Goal: Task Accomplishment & Management: Manage account settings

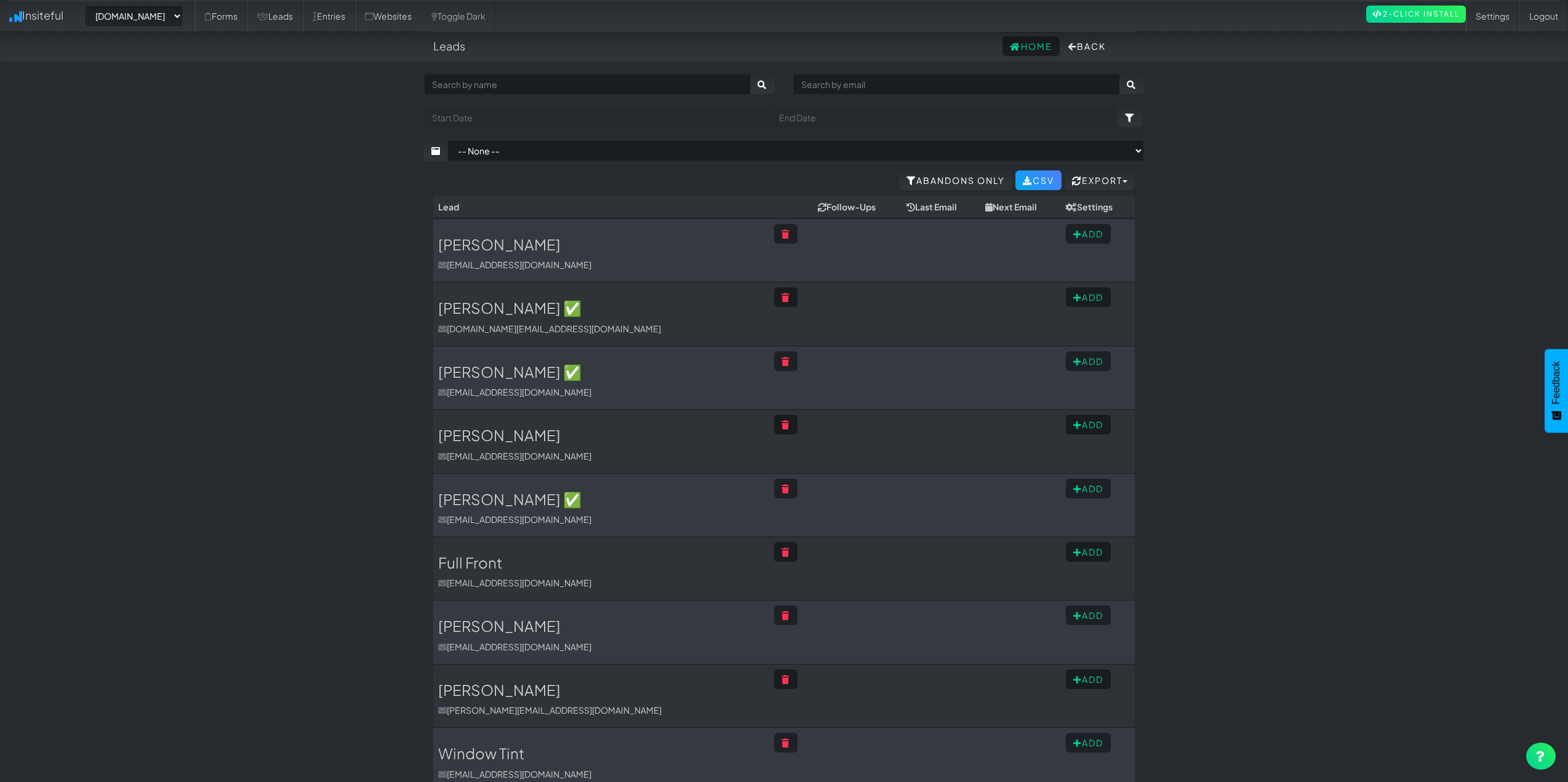
select select "2421"
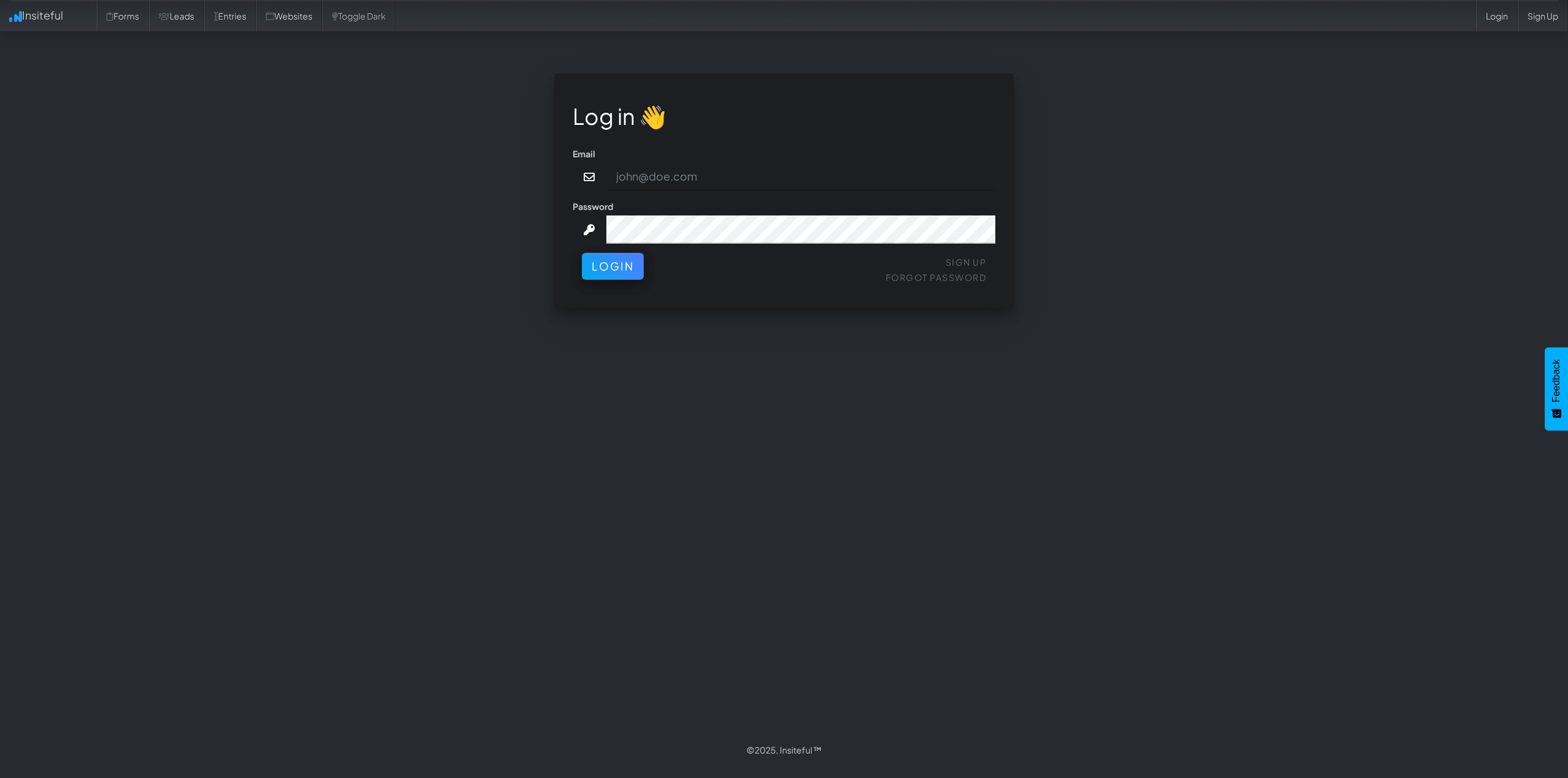
type input "connor@gritmediagroup.com"
click at [640, 265] on button "Login" at bounding box center [612, 263] width 62 height 27
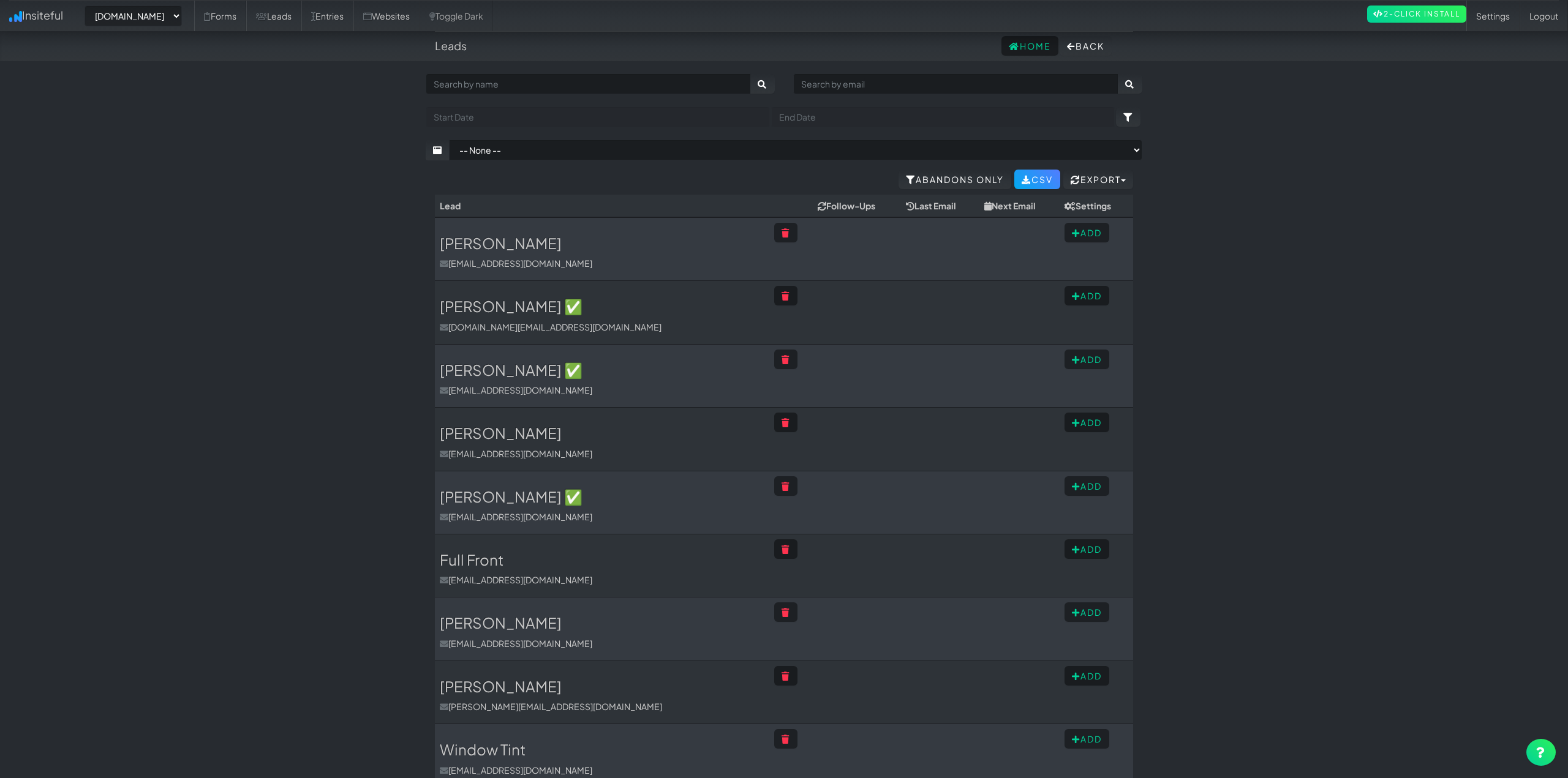
select select "2421"
click at [1503, 17] on link "Settings" at bounding box center [1485, 16] width 53 height 31
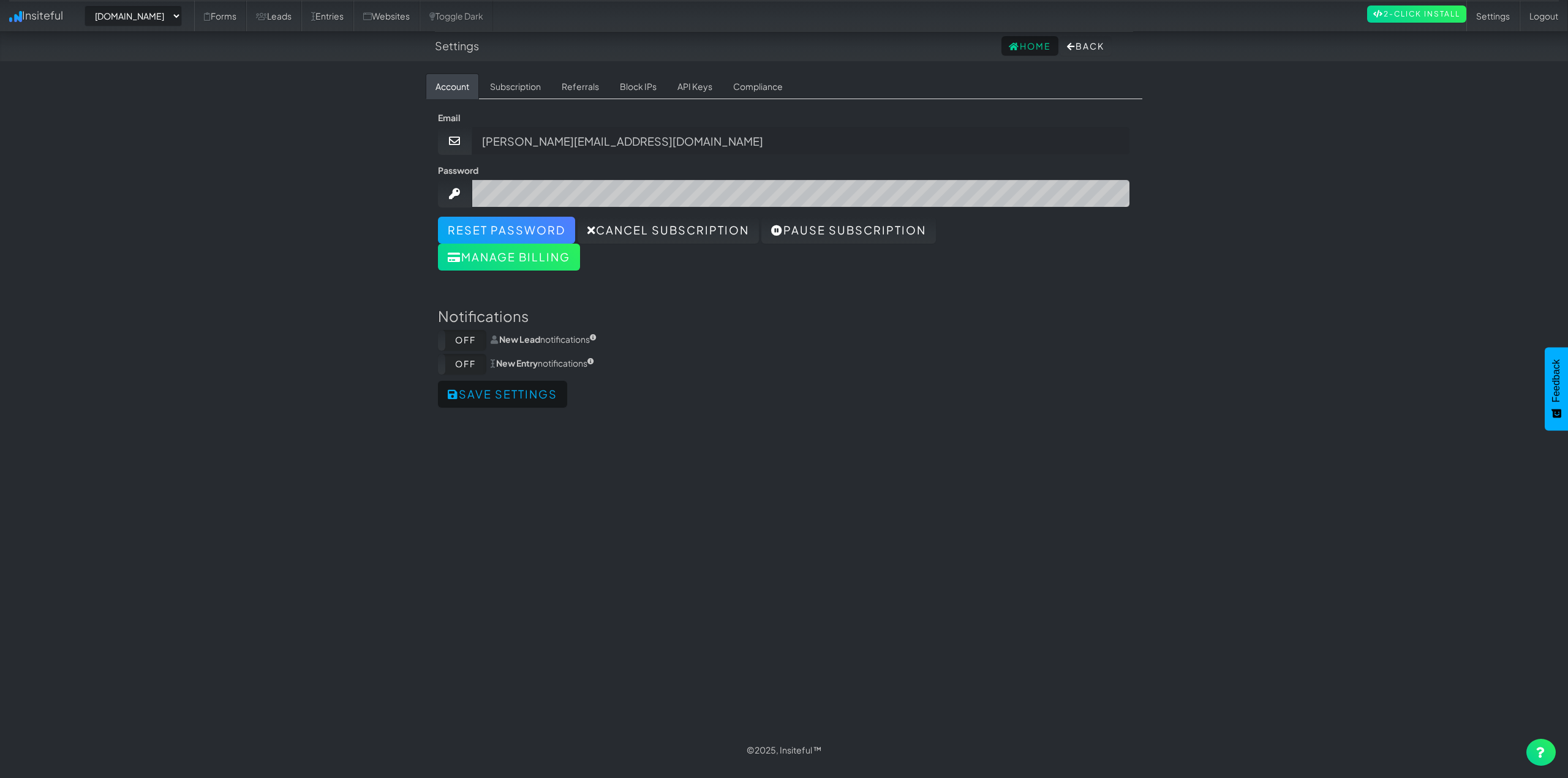
select select "2421"
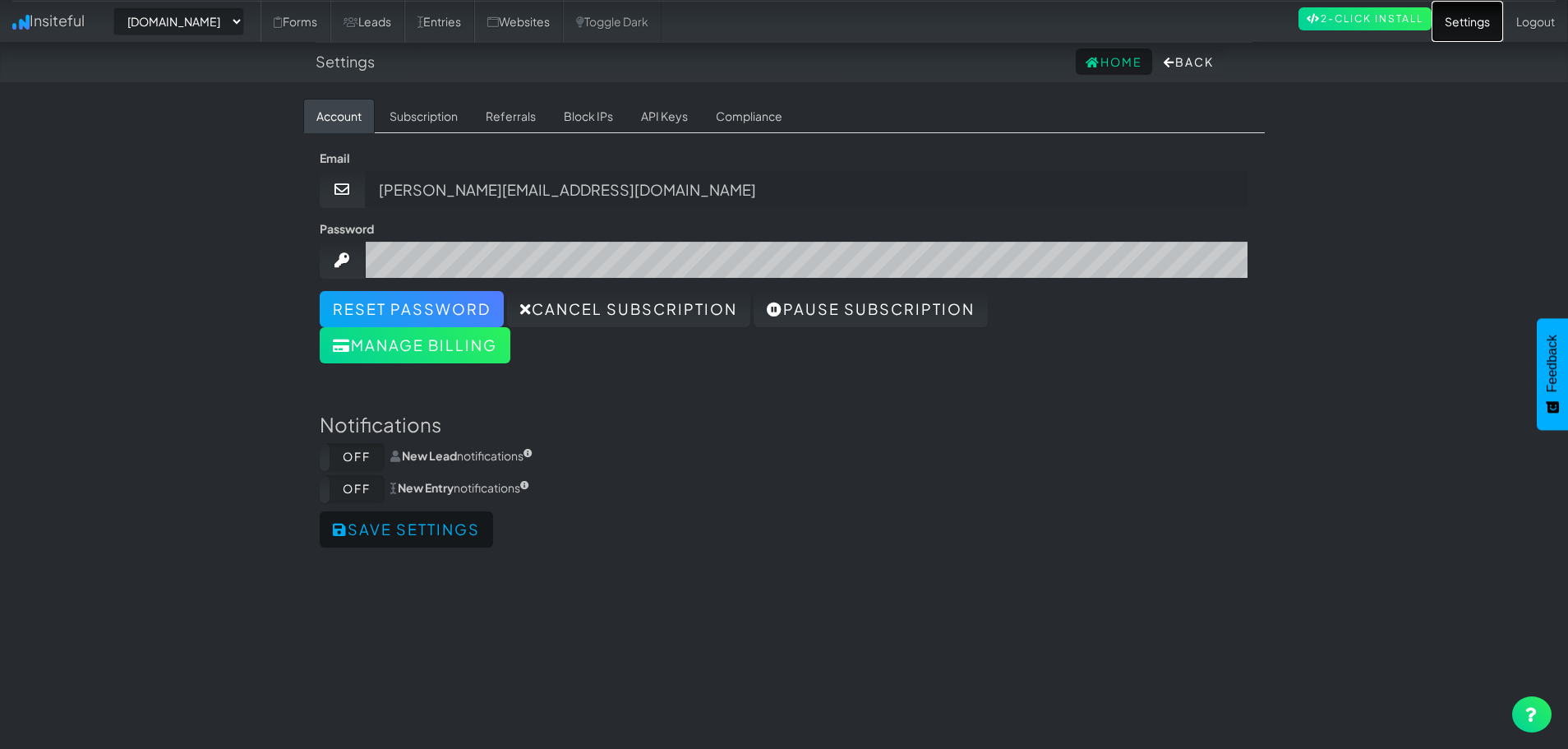
click at [1486, 14] on link "Settings" at bounding box center [1468, 21] width 72 height 41
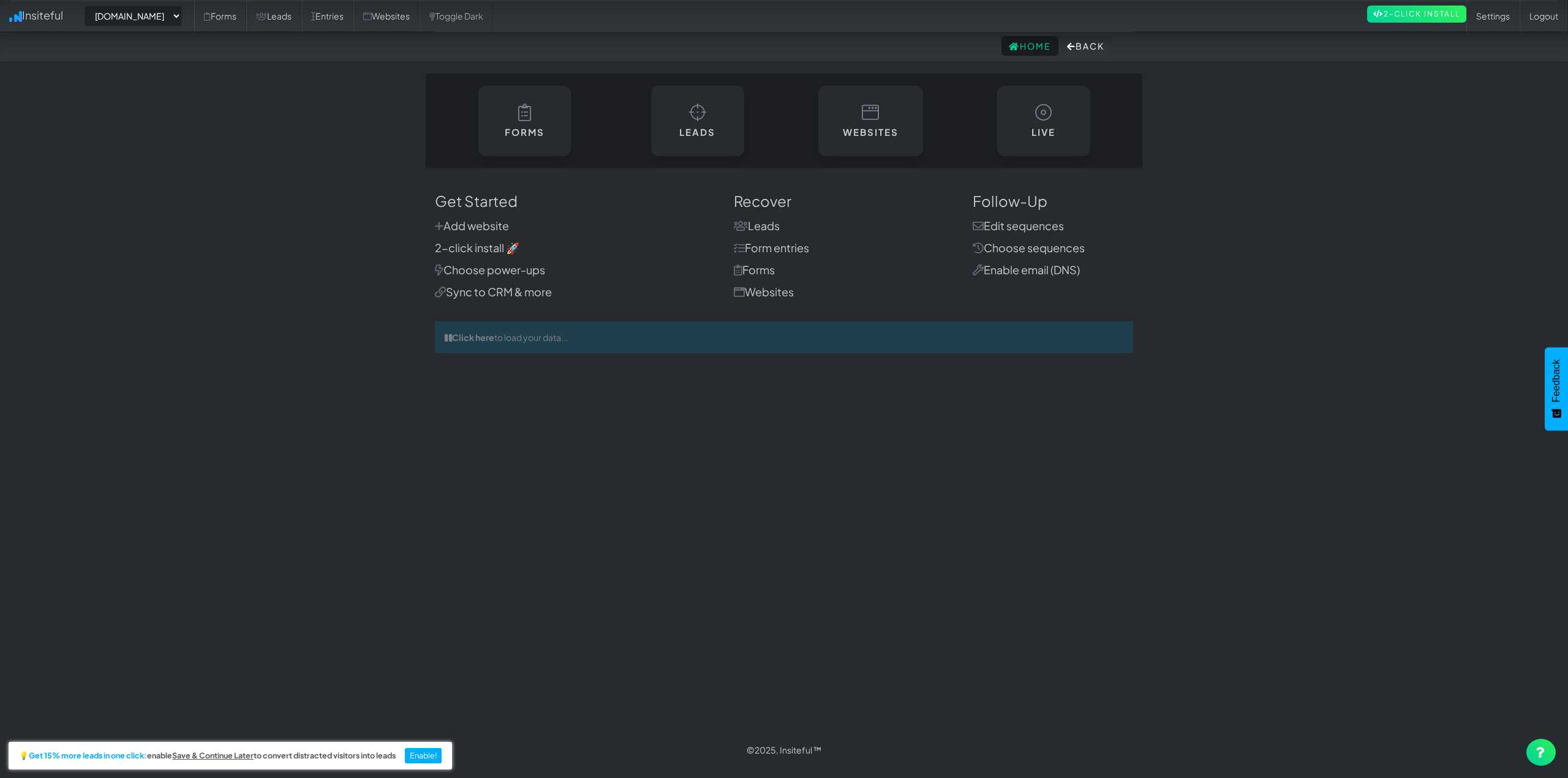
select select "2421"
click at [488, 223] on link "Add website" at bounding box center [471, 225] width 74 height 14
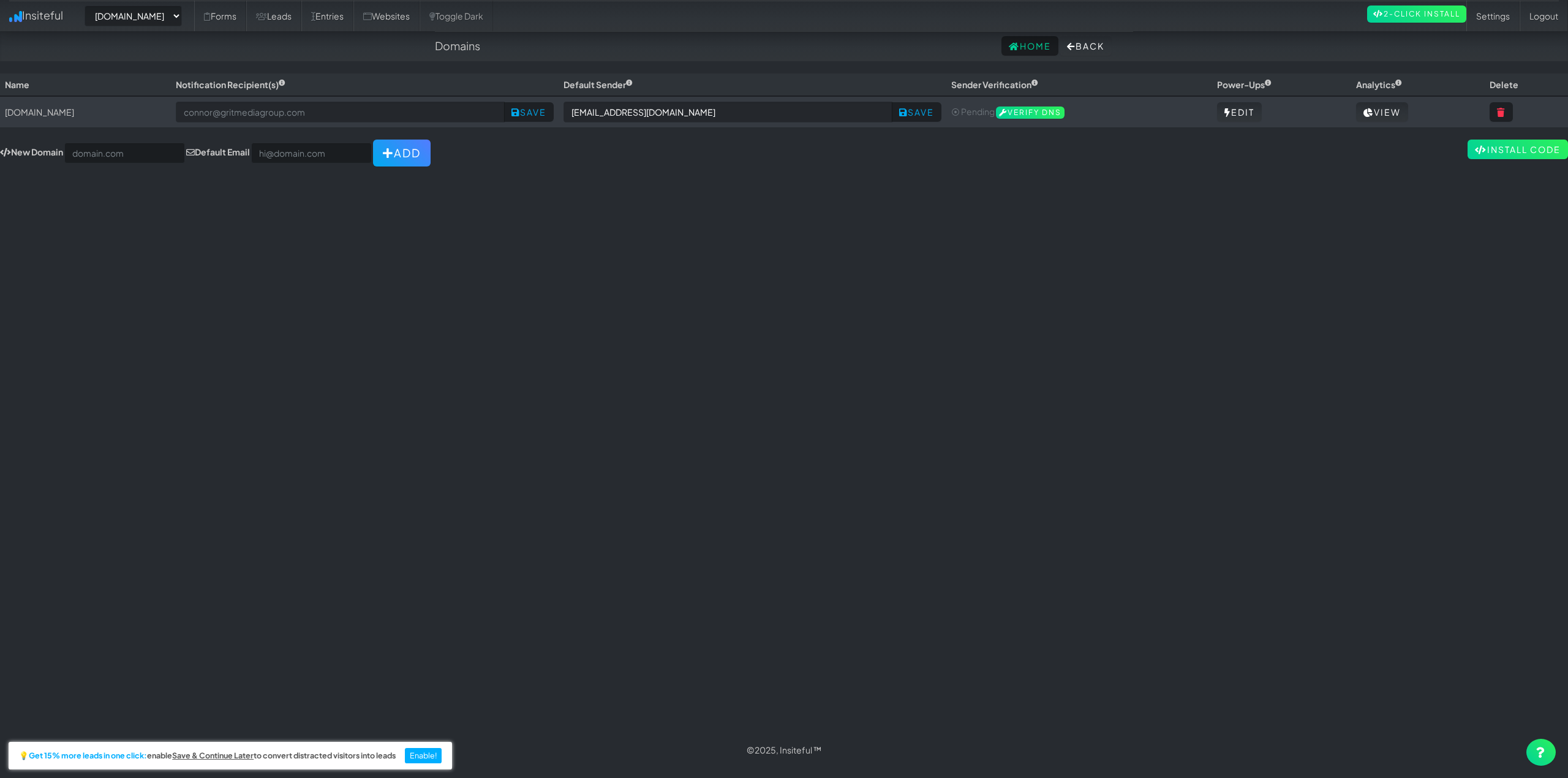
select select "2421"
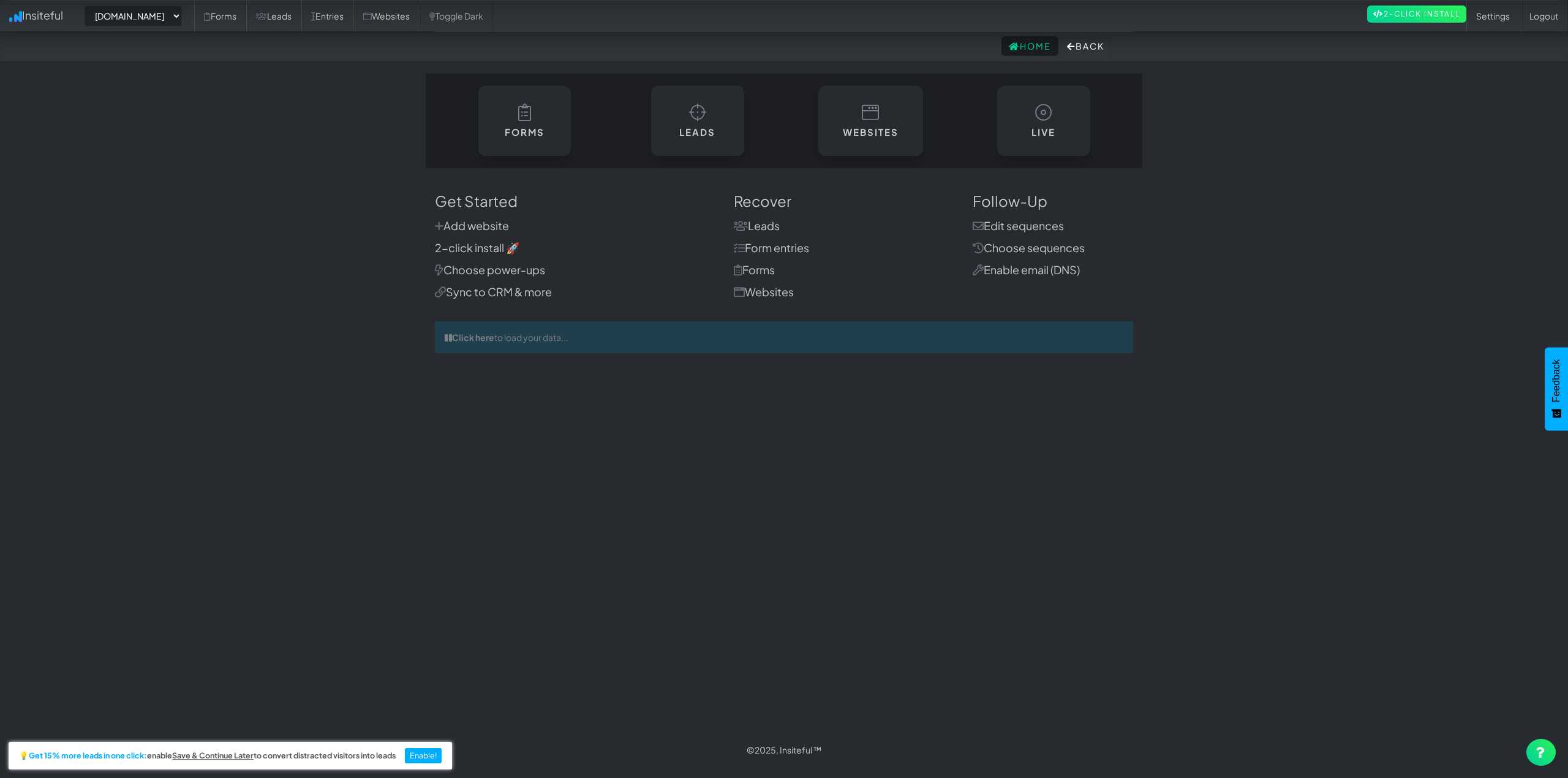
select select "2421"
click at [490, 248] on link "2-click install 🚀" at bounding box center [476, 247] width 85 height 14
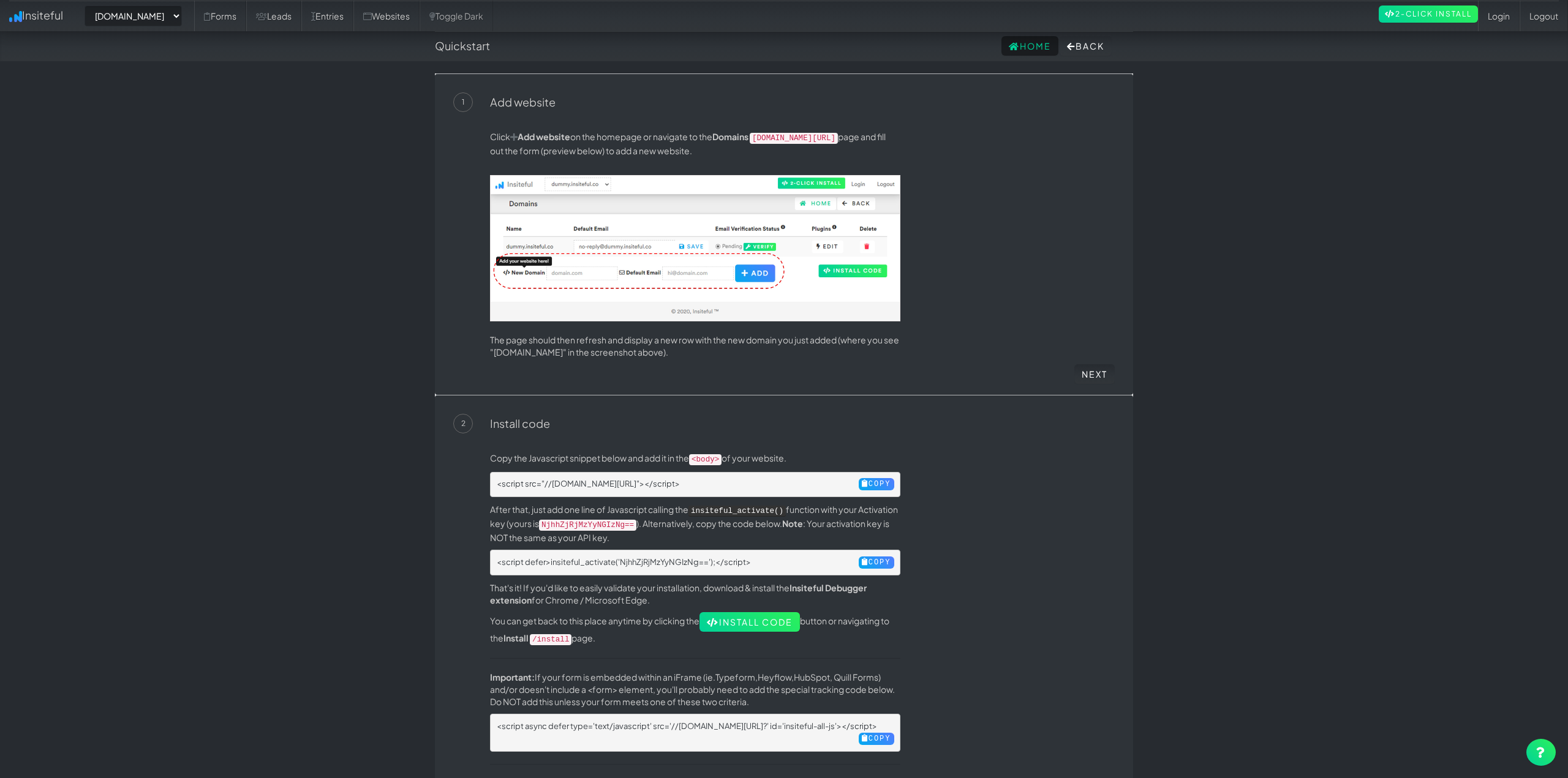
select select "2421"
drag, startPoint x: 371, startPoint y: 571, endPoint x: 363, endPoint y: 310, distance: 261.1
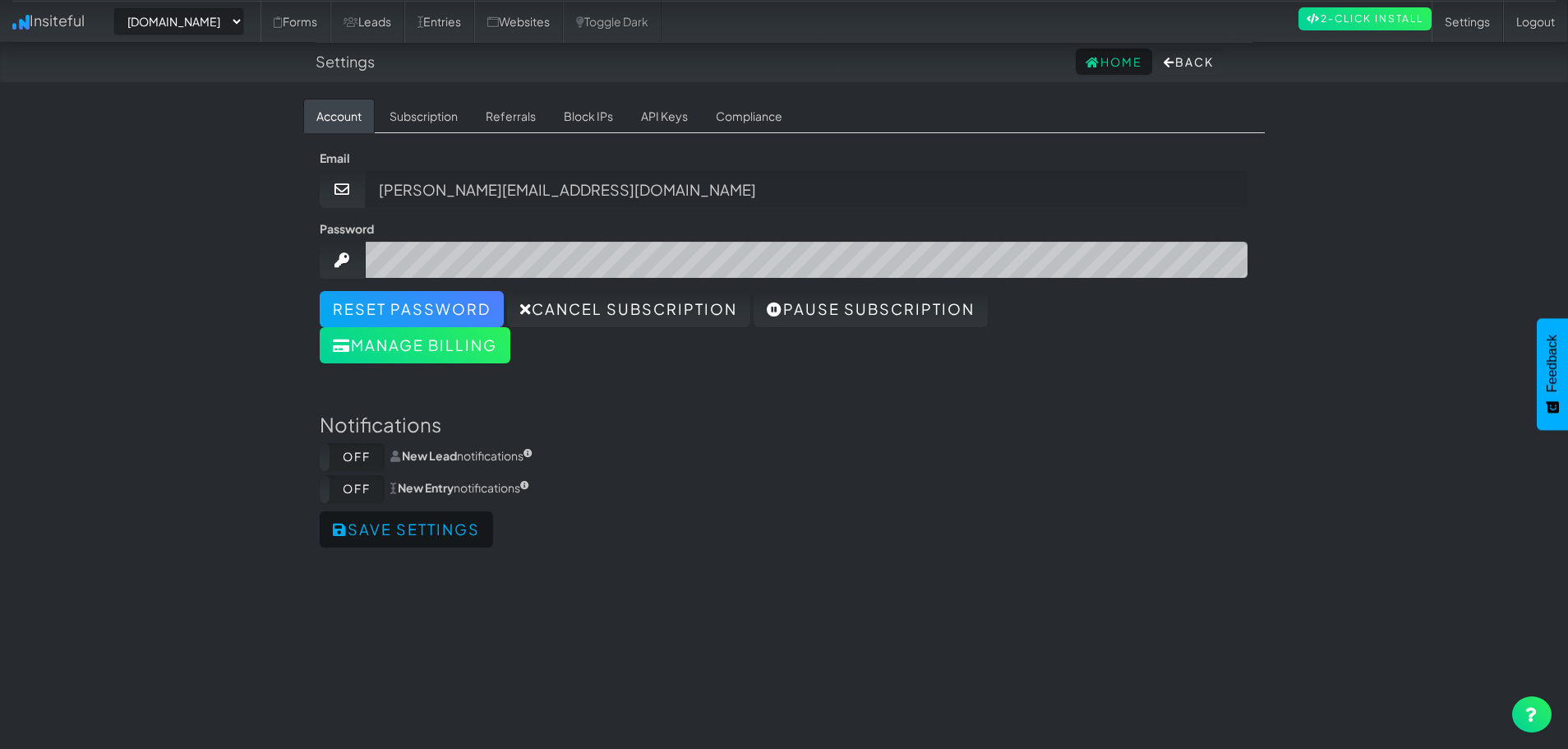
select select "2421"
click at [512, 116] on link "Referrals" at bounding box center [510, 115] width 76 height 35
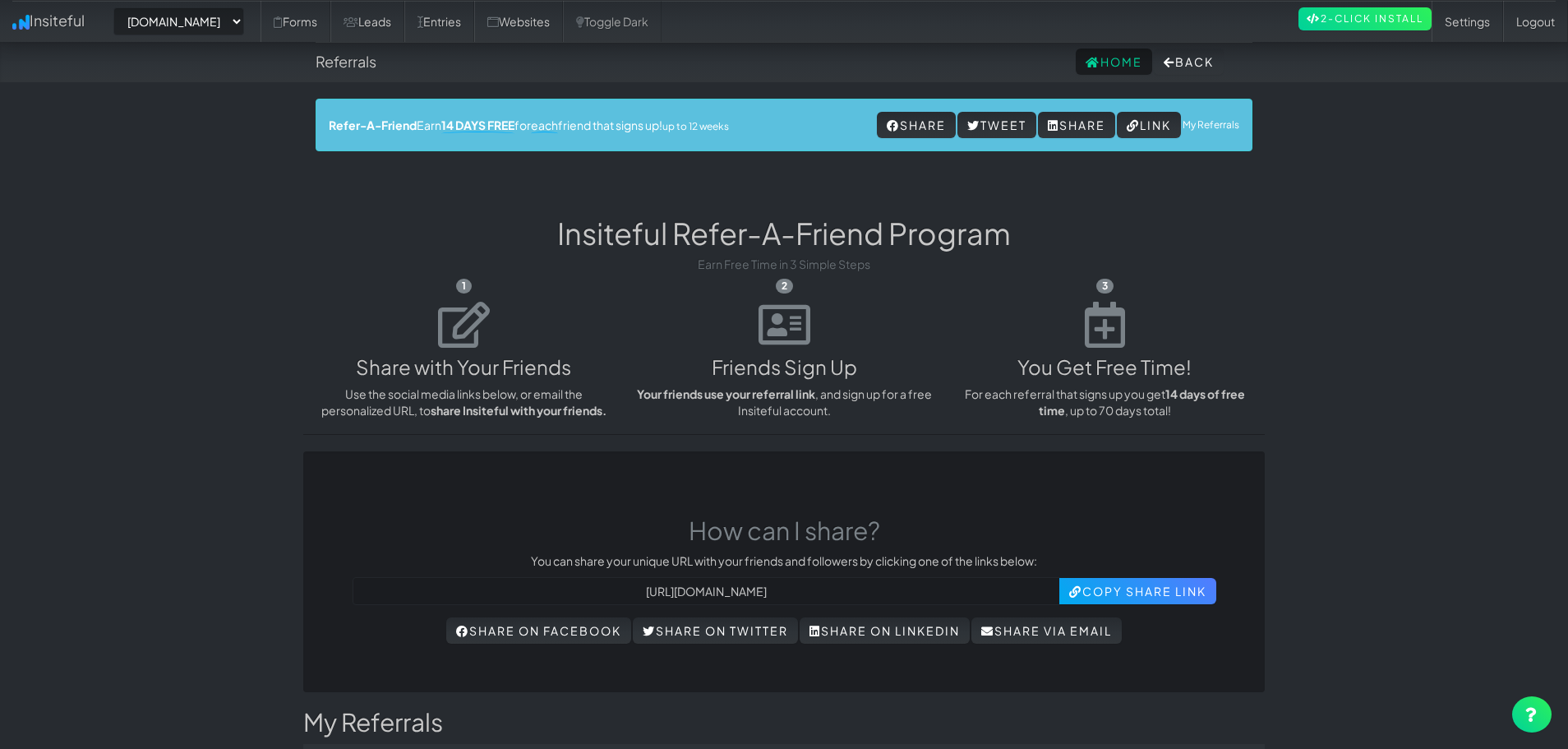
select select "2421"
click at [1189, 62] on button "Back" at bounding box center [1189, 61] width 70 height 26
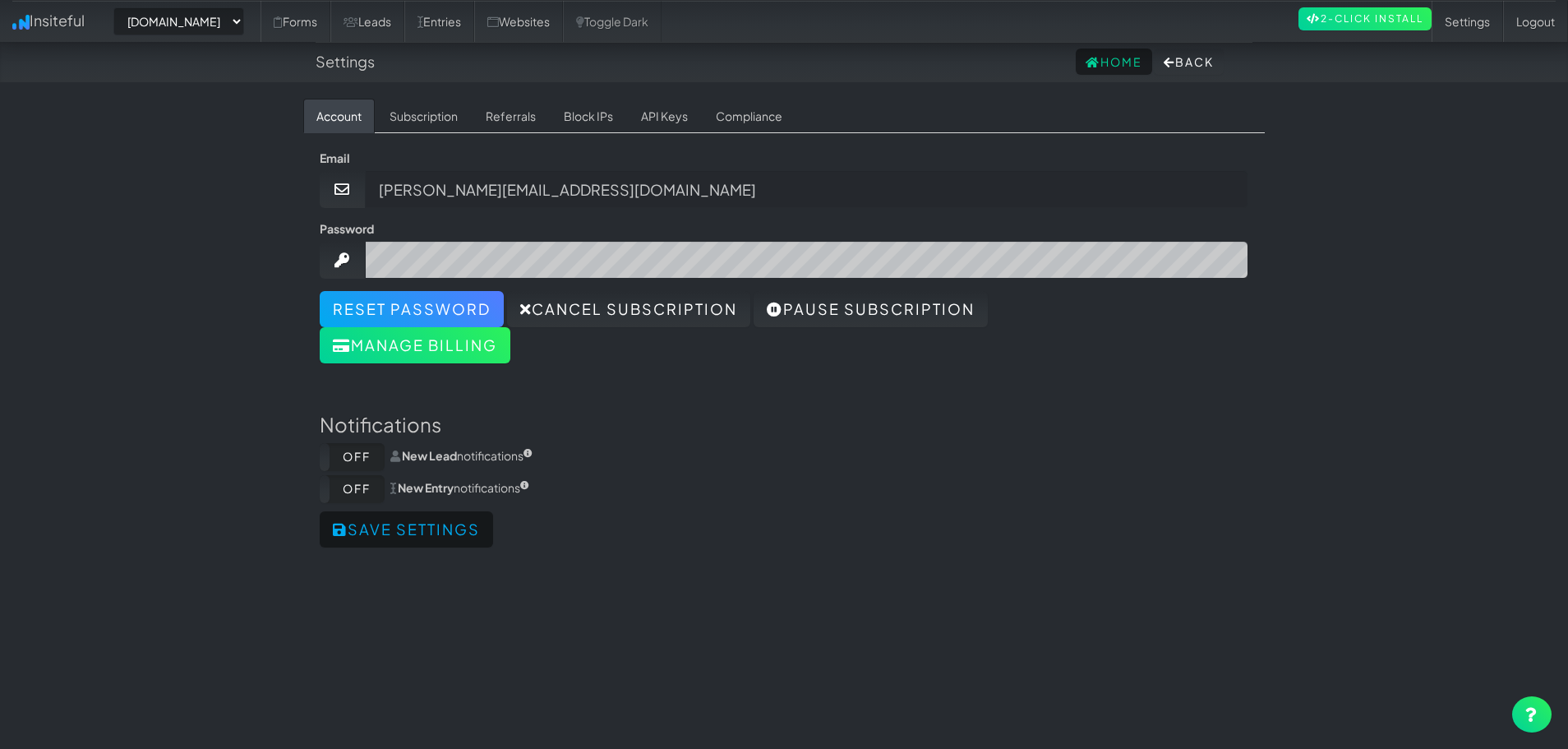
select select "2421"
click at [660, 120] on link "API Keys" at bounding box center [665, 115] width 73 height 35
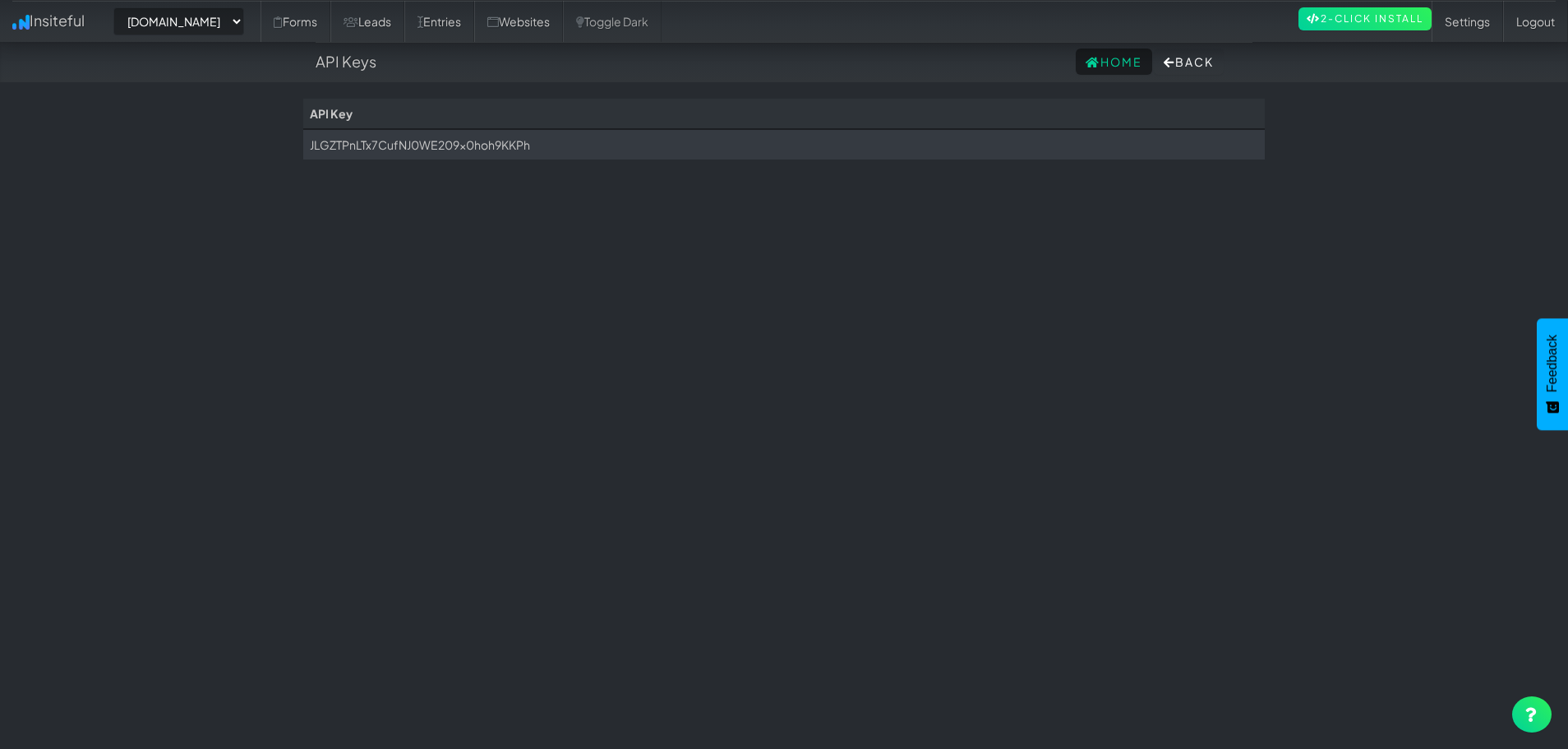
select select "2421"
click at [479, 159] on div "Toggle navigation Insiteful -- None -- [DOMAIN_NAME] Forms Leads Entries Websit…" at bounding box center [784, 137] width 962 height 77
click at [533, 145] on td "JLGZTPnLTx7CufNJ0WE209x0hoh9KKPh" at bounding box center [784, 144] width 962 height 30
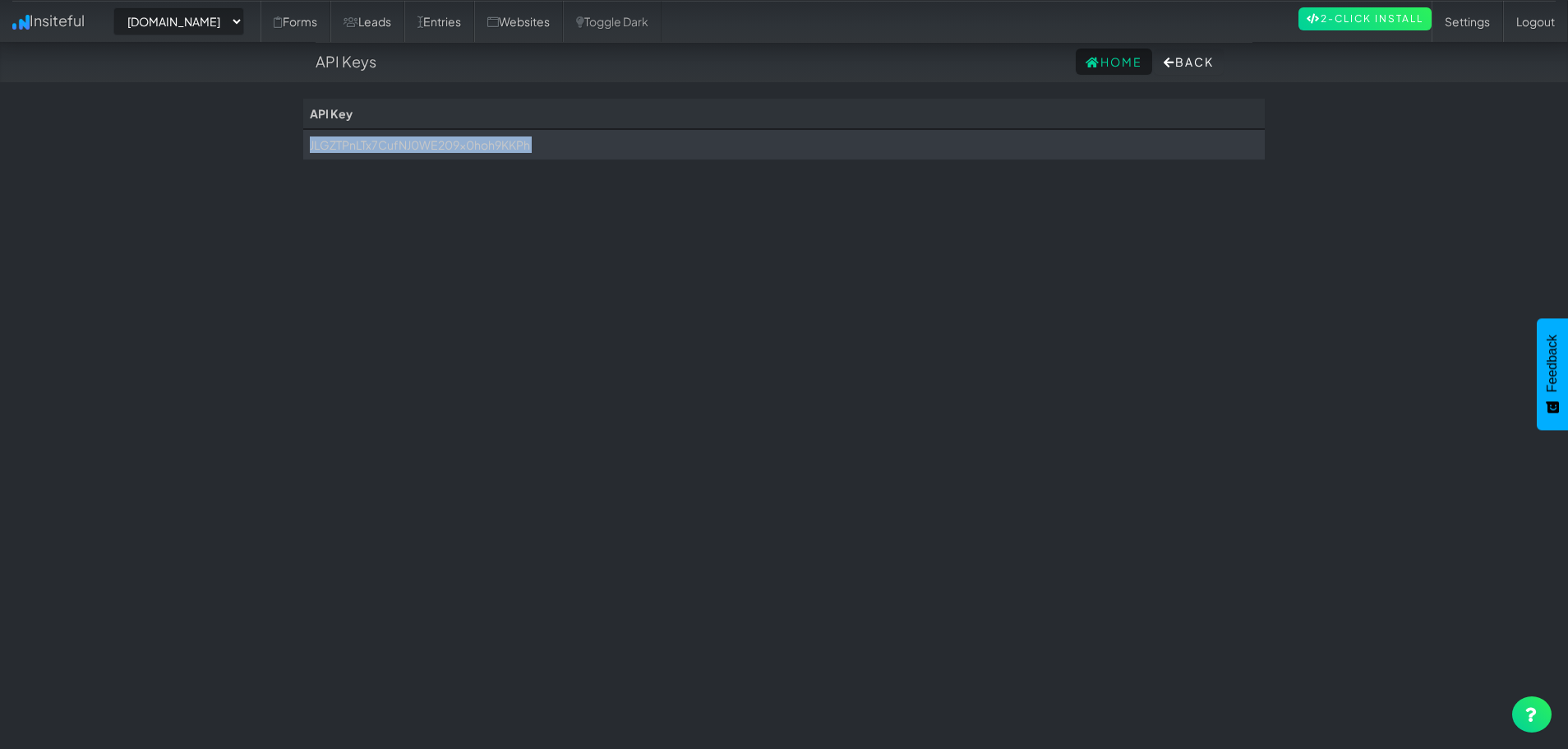
click at [422, 144] on td "JLGZTPnLTx7CufNJ0WE209x0hoh9KKPh" at bounding box center [784, 144] width 962 height 30
click at [1337, 206] on body "API Keys Home Back Toggle navigation Insiteful -- None -- www.houstonpaintprote…" at bounding box center [784, 388] width 1568 height 777
click at [532, 151] on td "JLGZTPnLTx7CufNJ0WE209x0hoh9KKPh" at bounding box center [784, 144] width 962 height 30
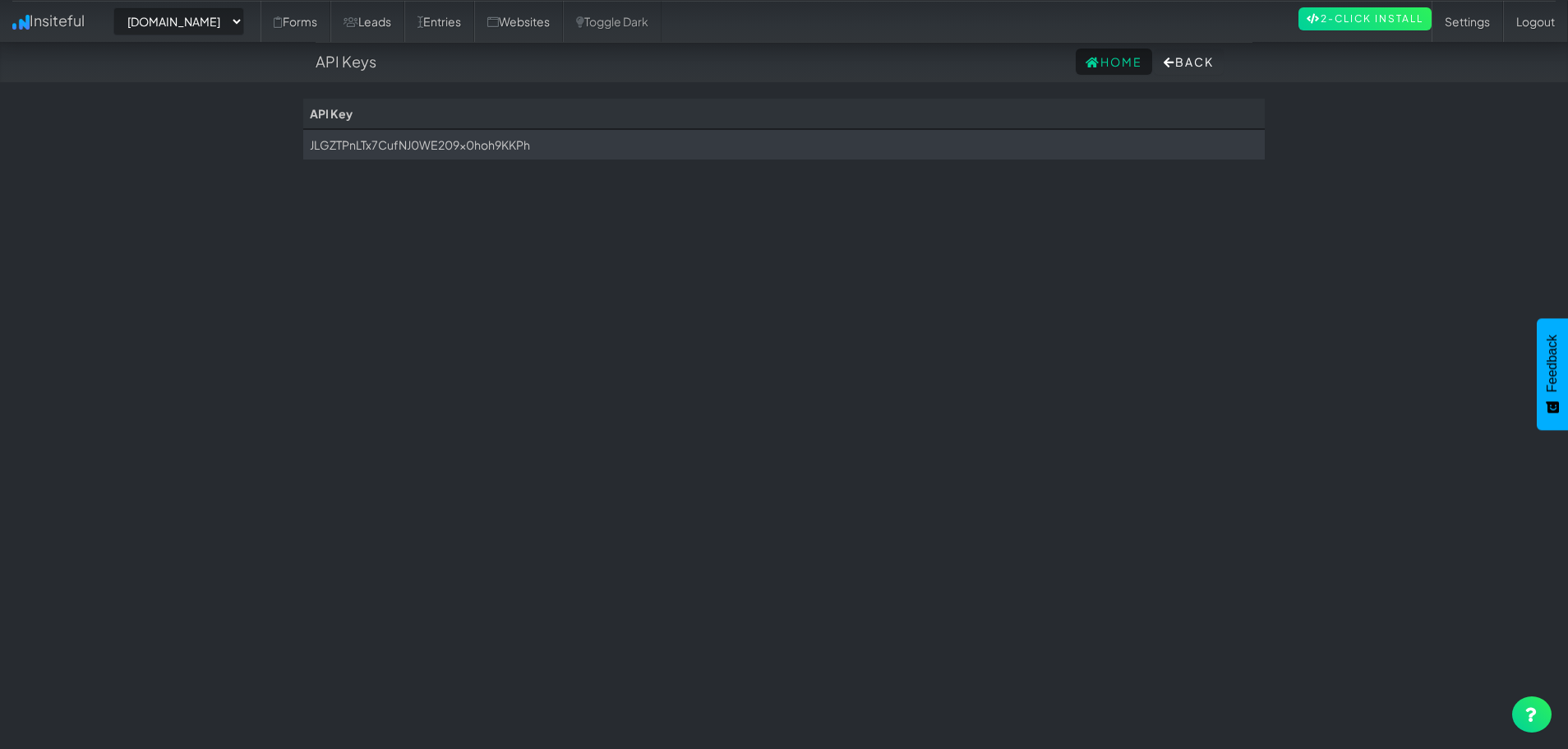
click at [532, 151] on td "JLGZTPnLTx7CufNJ0WE209x0hoh9KKPh" at bounding box center [784, 144] width 962 height 30
click at [866, 257] on div "Toggle navigation Insiteful -- None -- www.houstonpaintprotection.com Forms Lea…" at bounding box center [784, 416] width 962 height 636
click at [487, 147] on td "JLGZTPnLTx7CufNJ0WE209x0hoh9KKPh" at bounding box center [784, 144] width 962 height 30
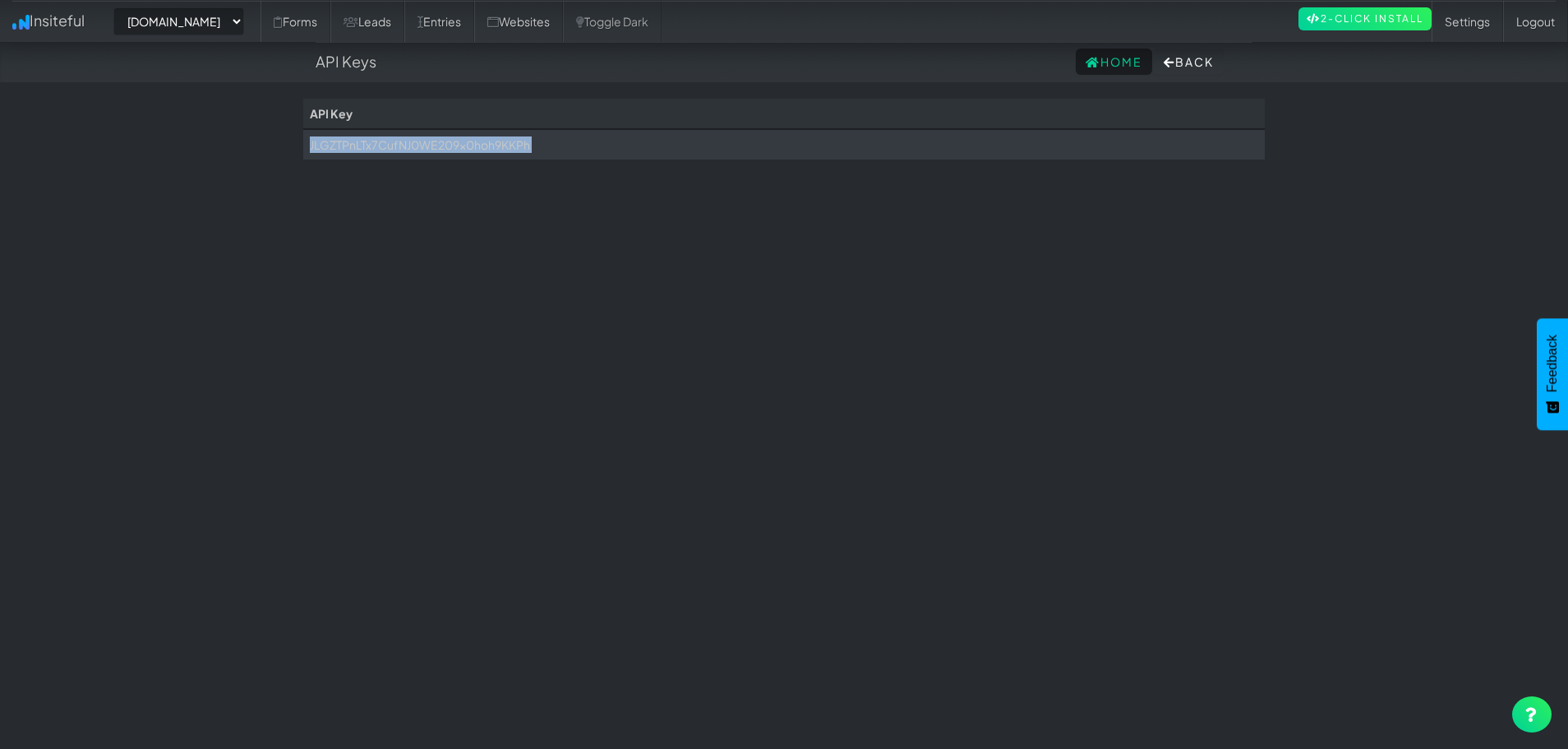
click at [487, 147] on td "JLGZTPnLTx7CufNJ0WE209x0hoh9KKPh" at bounding box center [784, 144] width 962 height 30
copy body "JLGZTPnLTx7CufNJ0WE209x0hoh9KKPh"
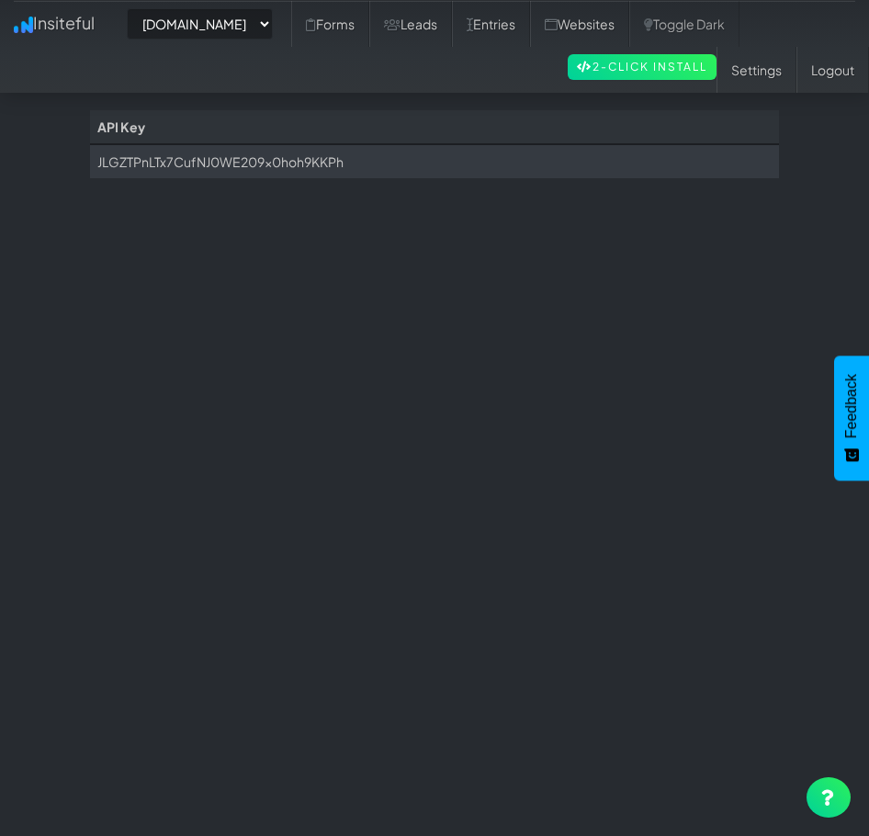
click at [428, 238] on div "Toggle navigation Insiteful -- None -- www.houstonpaintprotection.com Forms Lea…" at bounding box center [434, 465] width 689 height 711
click at [273, 28] on select "-- None -- [DOMAIN_NAME]" at bounding box center [200, 23] width 146 height 31
select select "2421"
click at [260, 29] on select "-- None -- www.houstonpaintprotection.com" at bounding box center [200, 23] width 146 height 31
click at [367, 30] on link "Forms" at bounding box center [330, 24] width 78 height 46
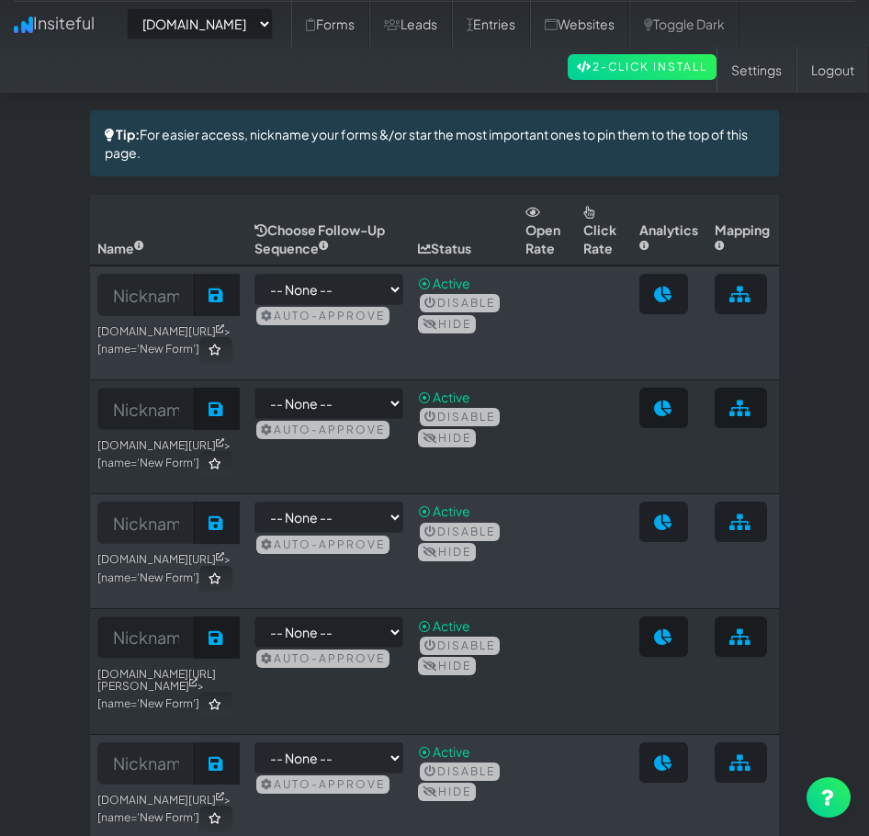
select select "2421"
drag, startPoint x: 255, startPoint y: 43, endPoint x: 238, endPoint y: 27, distance: 24.1
click at [255, 42] on div "-- None -- [DOMAIN_NAME] Forms Leads Entries Websites Toggle Dark 2-Click Insta…" at bounding box center [435, 46] width 842 height 93
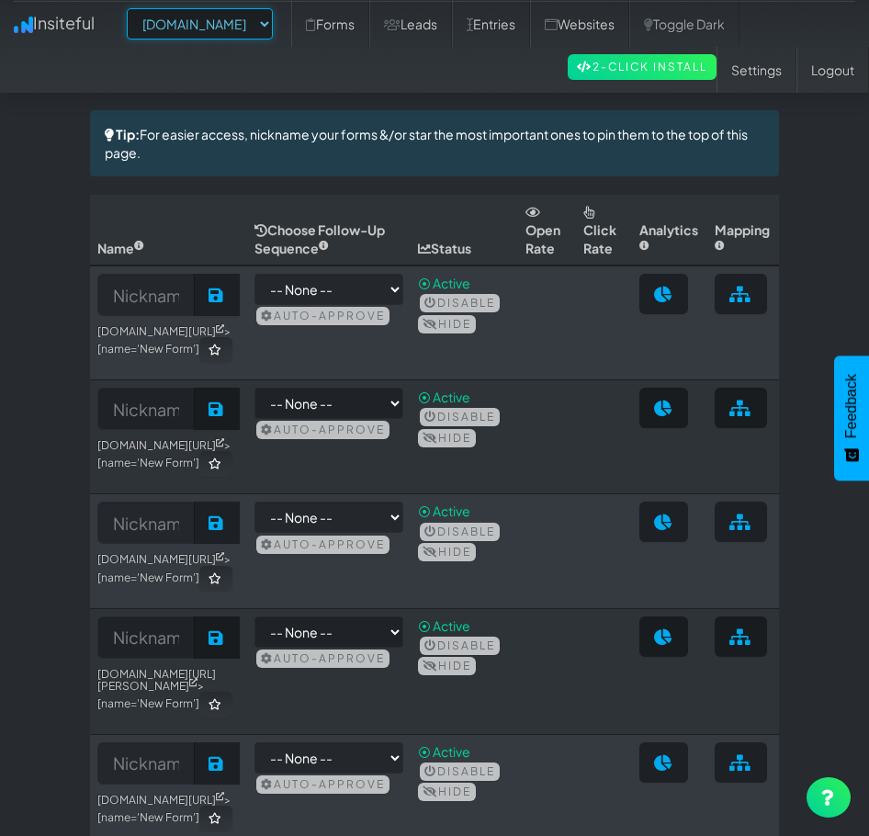
click at [238, 27] on select "-- None -- [DOMAIN_NAME]" at bounding box center [200, 23] width 146 height 31
click at [132, 8] on select "-- None -- [DOMAIN_NAME]" at bounding box center [200, 23] width 146 height 31
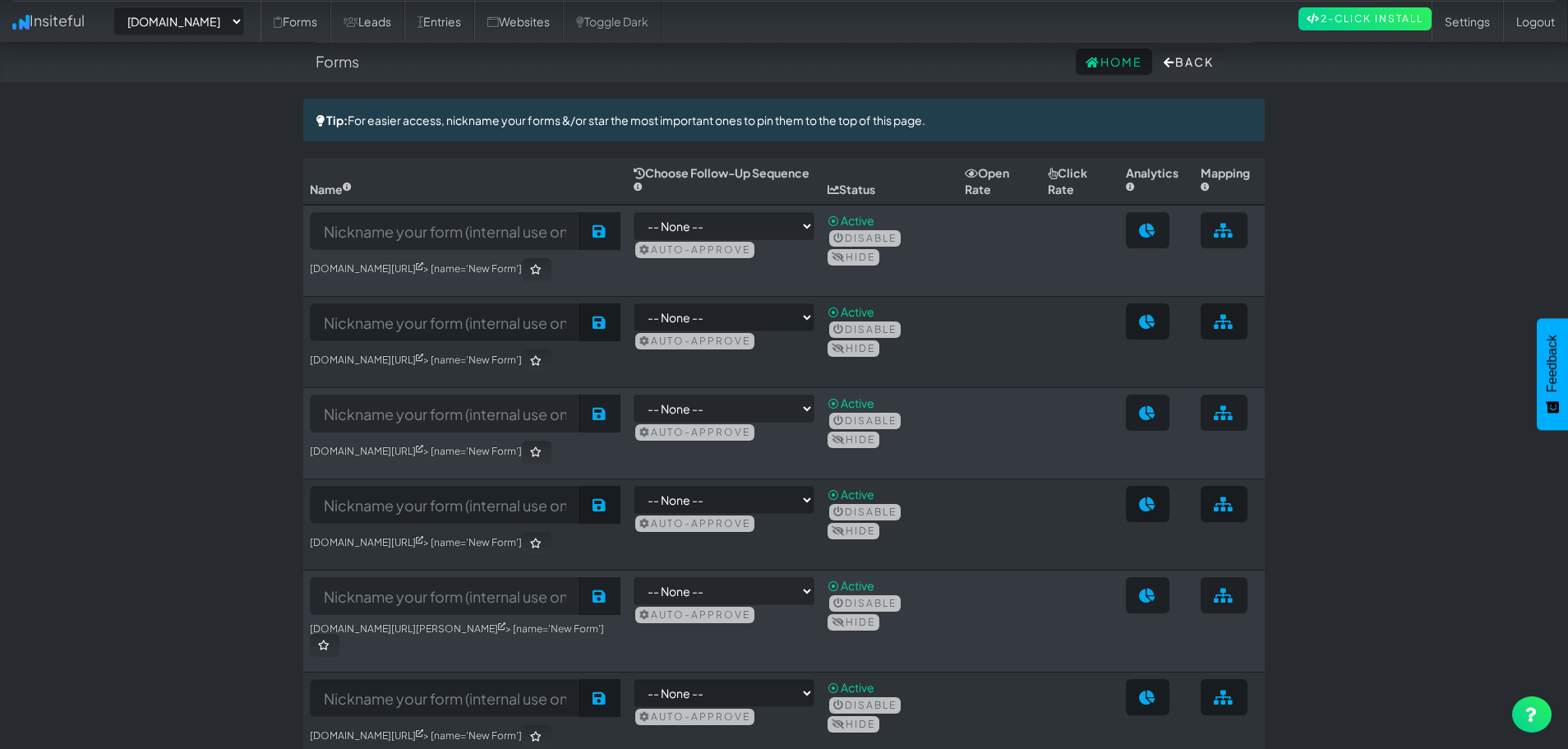
select select "2421"
click at [244, 30] on select "-- None -- [DOMAIN_NAME]" at bounding box center [179, 21] width 131 height 28
click at [244, 30] on select "-- None -- www.houstonpaintprotection.com" at bounding box center [179, 21] width 131 height 28
select select "2421"
click at [330, 27] on link "Forms" at bounding box center [295, 21] width 70 height 41
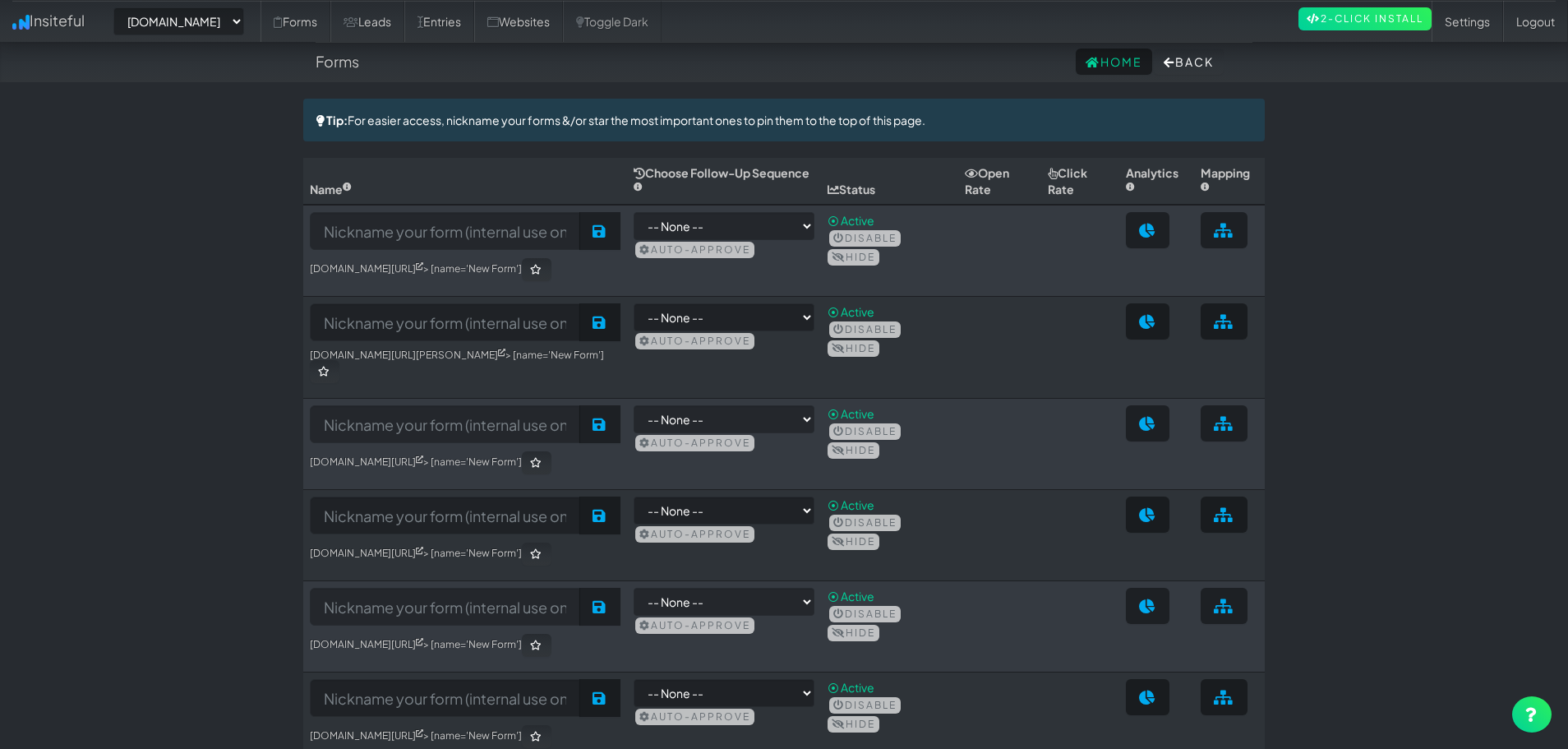
select select "2421"
click at [564, 18] on link "Websites" at bounding box center [518, 21] width 89 height 41
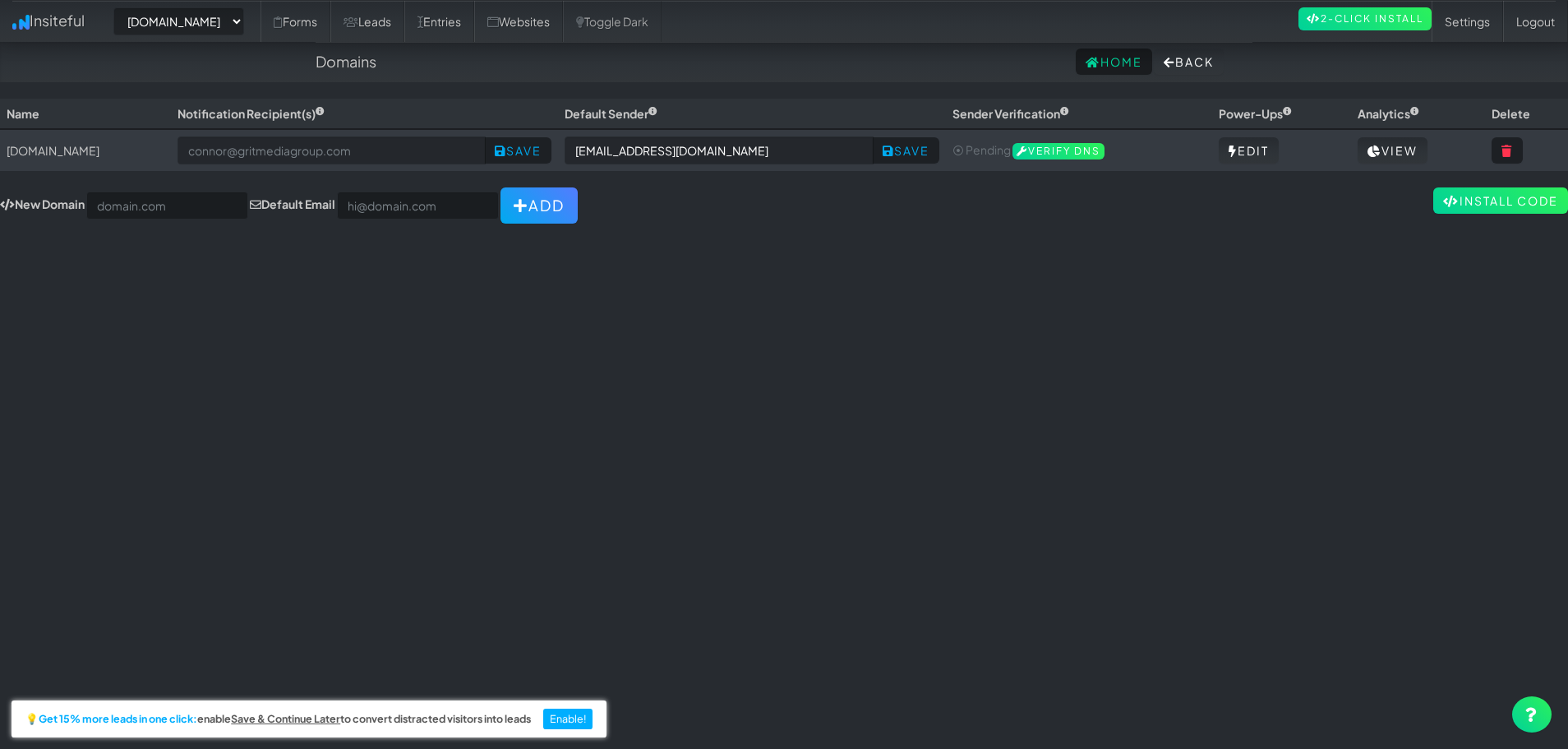
select select "2421"
click at [862, 295] on div "Toggle navigation Insiteful -- None -- www.houstonpaintprotection.com Forms Lea…" at bounding box center [784, 416] width 1568 height 636
select select "2421"
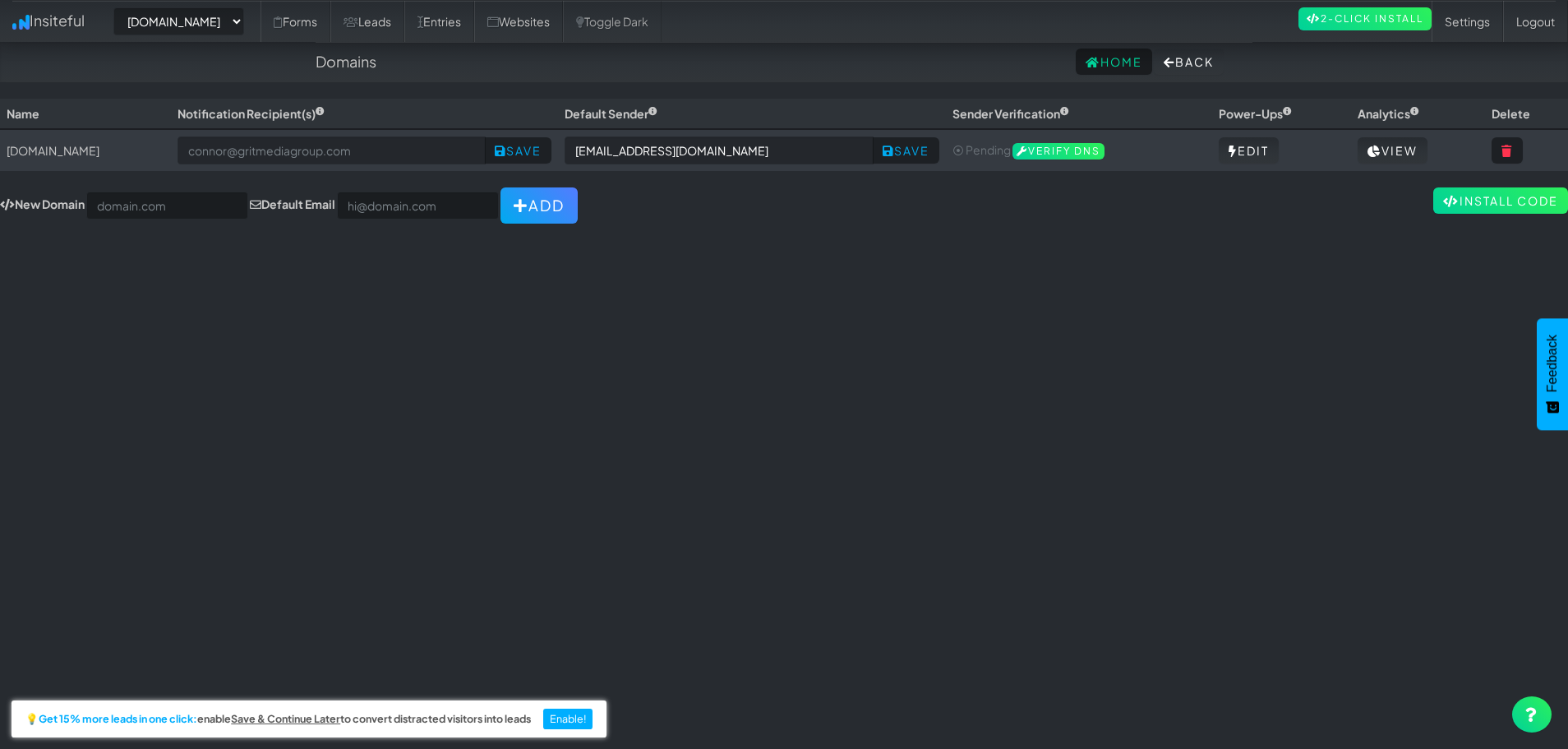
select select "2421"
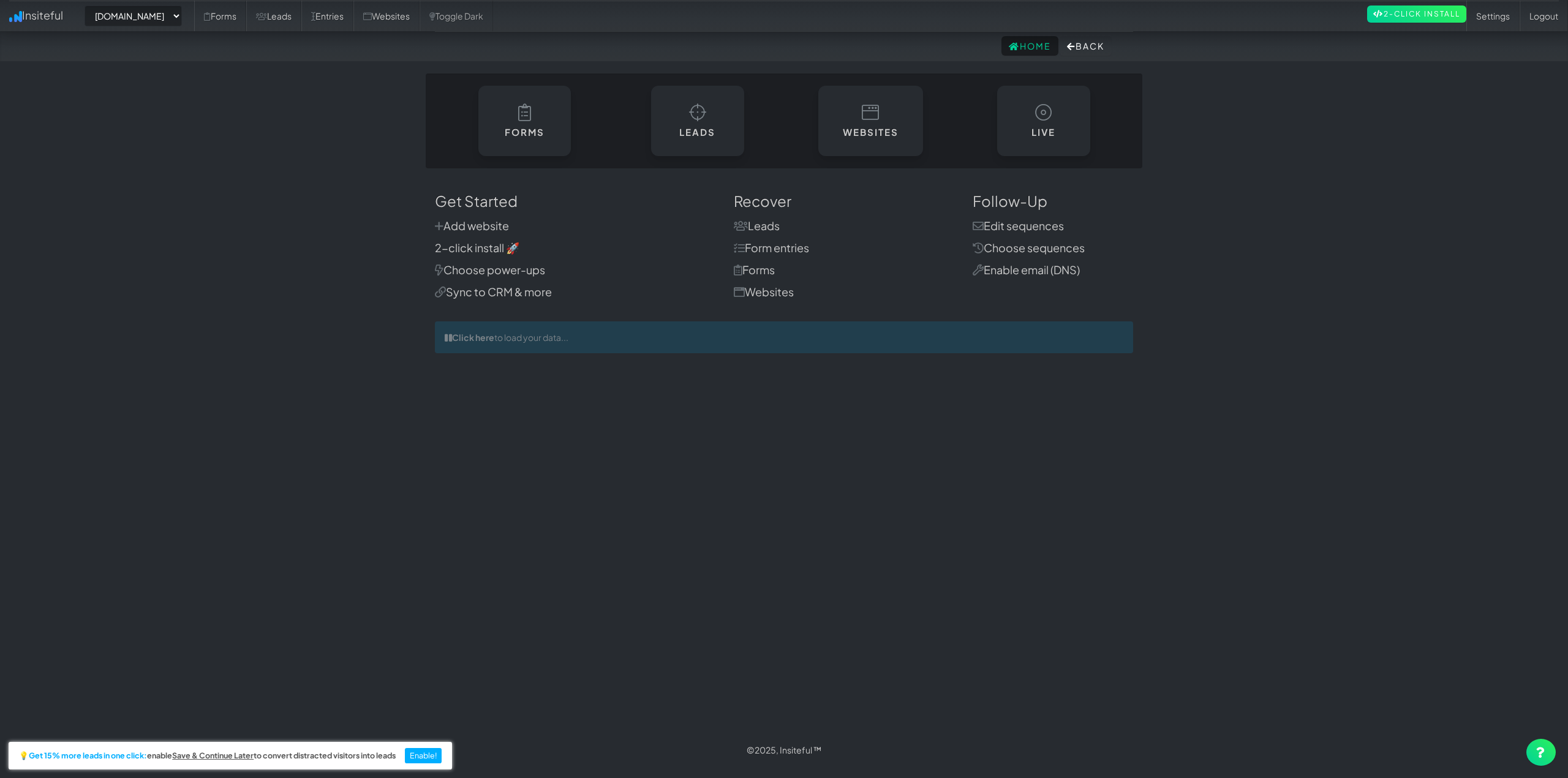
select select "2421"
click at [180, 19] on select "-- None -- www.houstonpaintprotection.com" at bounding box center [133, 15] width 97 height 21
drag, startPoint x: 199, startPoint y: 90, endPoint x: 207, endPoint y: 104, distance: 16.1
click at [201, 95] on body "Home Back Toggle navigation Insiteful -- None -- www.houstonpaintprotection.com…" at bounding box center [784, 382] width 1568 height 765
click at [241, 140] on body "Home Back Toggle navigation Insiteful -- None -- www.houstonpaintprotection.com…" at bounding box center [784, 382] width 1568 height 765
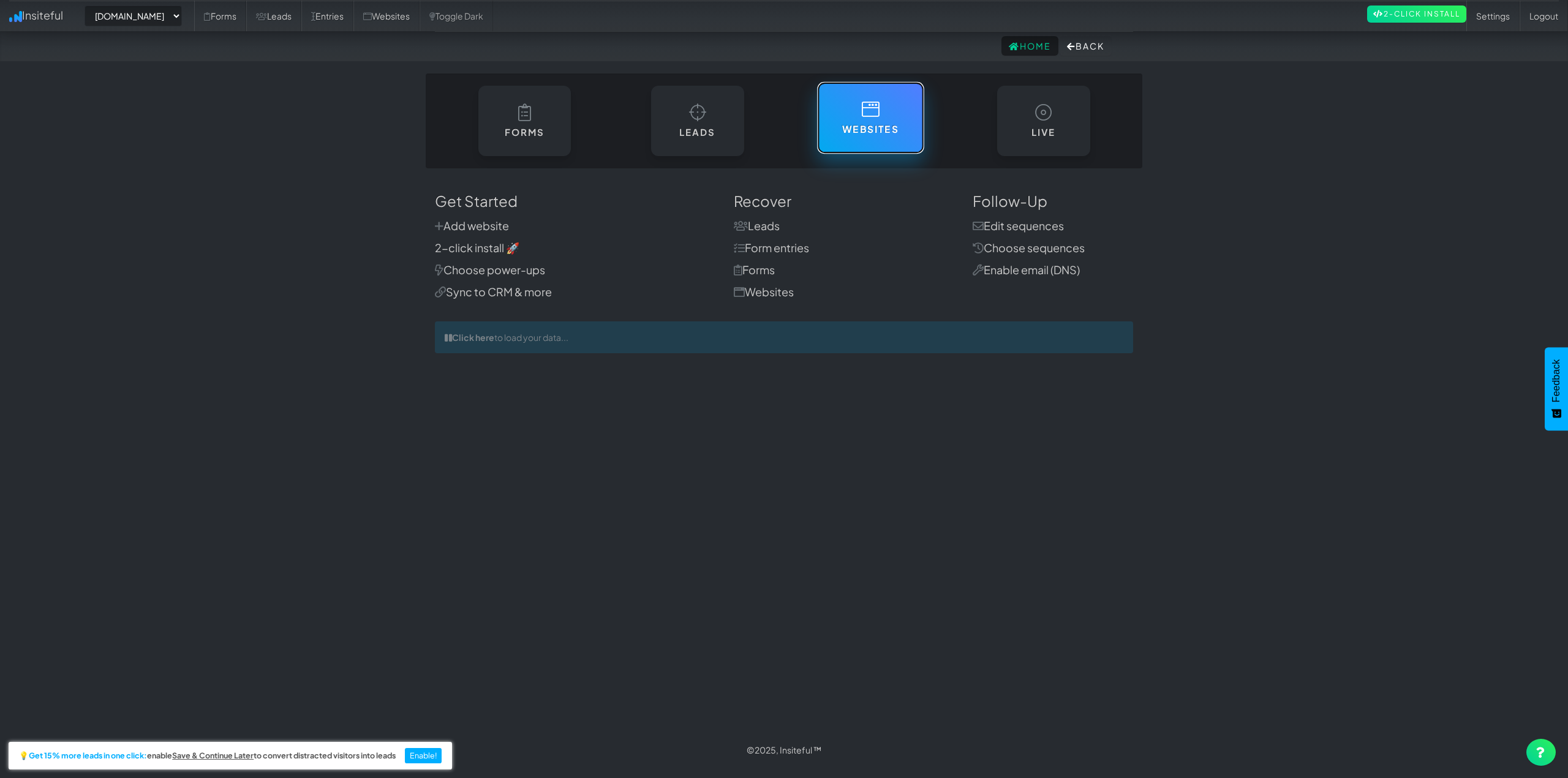
click at [908, 120] on link "Websites" at bounding box center [870, 118] width 107 height 72
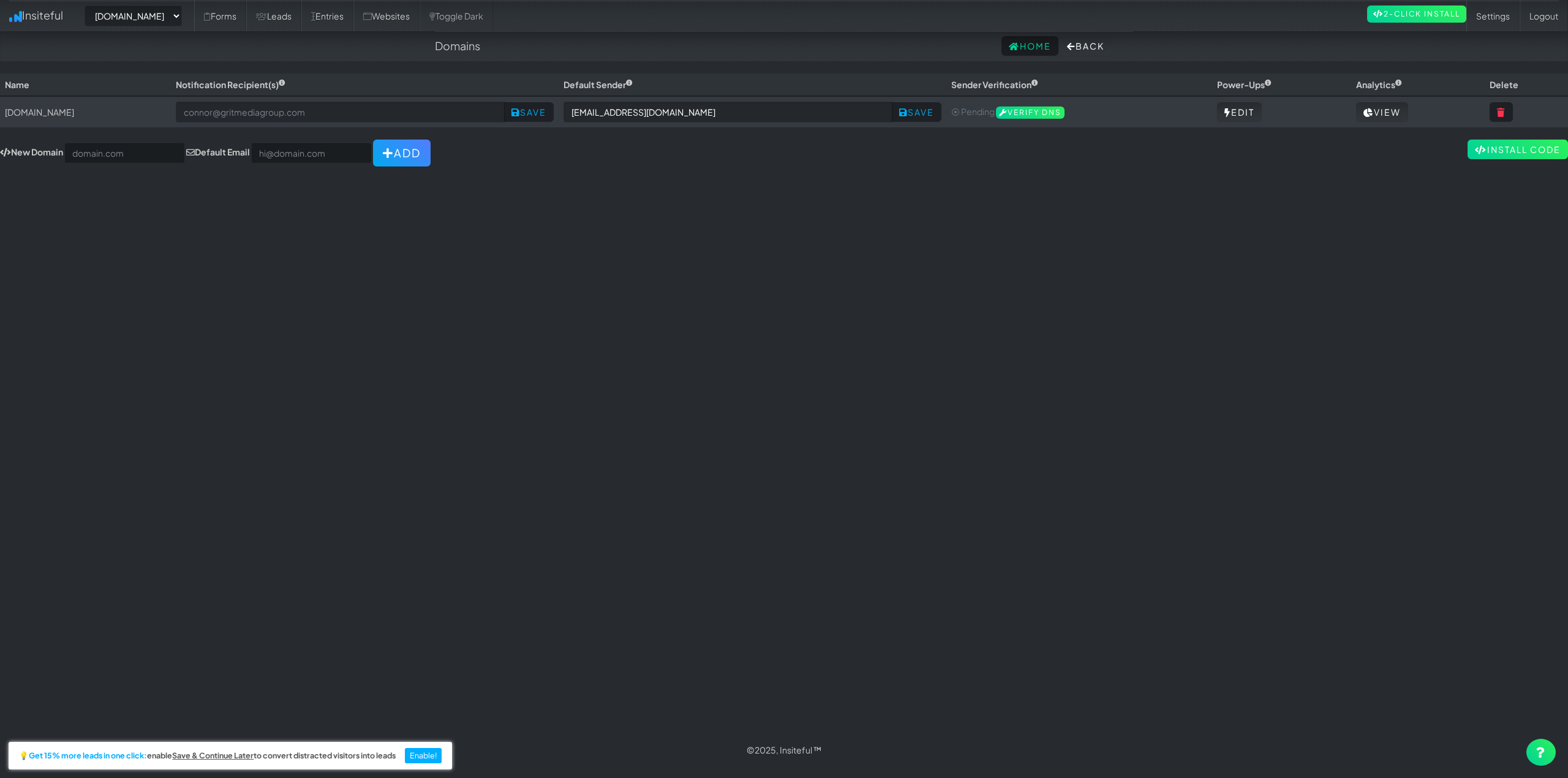
select select "2421"
click at [171, 17] on select "-- None -- www.houstonpaintprotection.com" at bounding box center [133, 15] width 97 height 21
drag, startPoint x: 435, startPoint y: 274, endPoint x: 420, endPoint y: 246, distance: 31.8
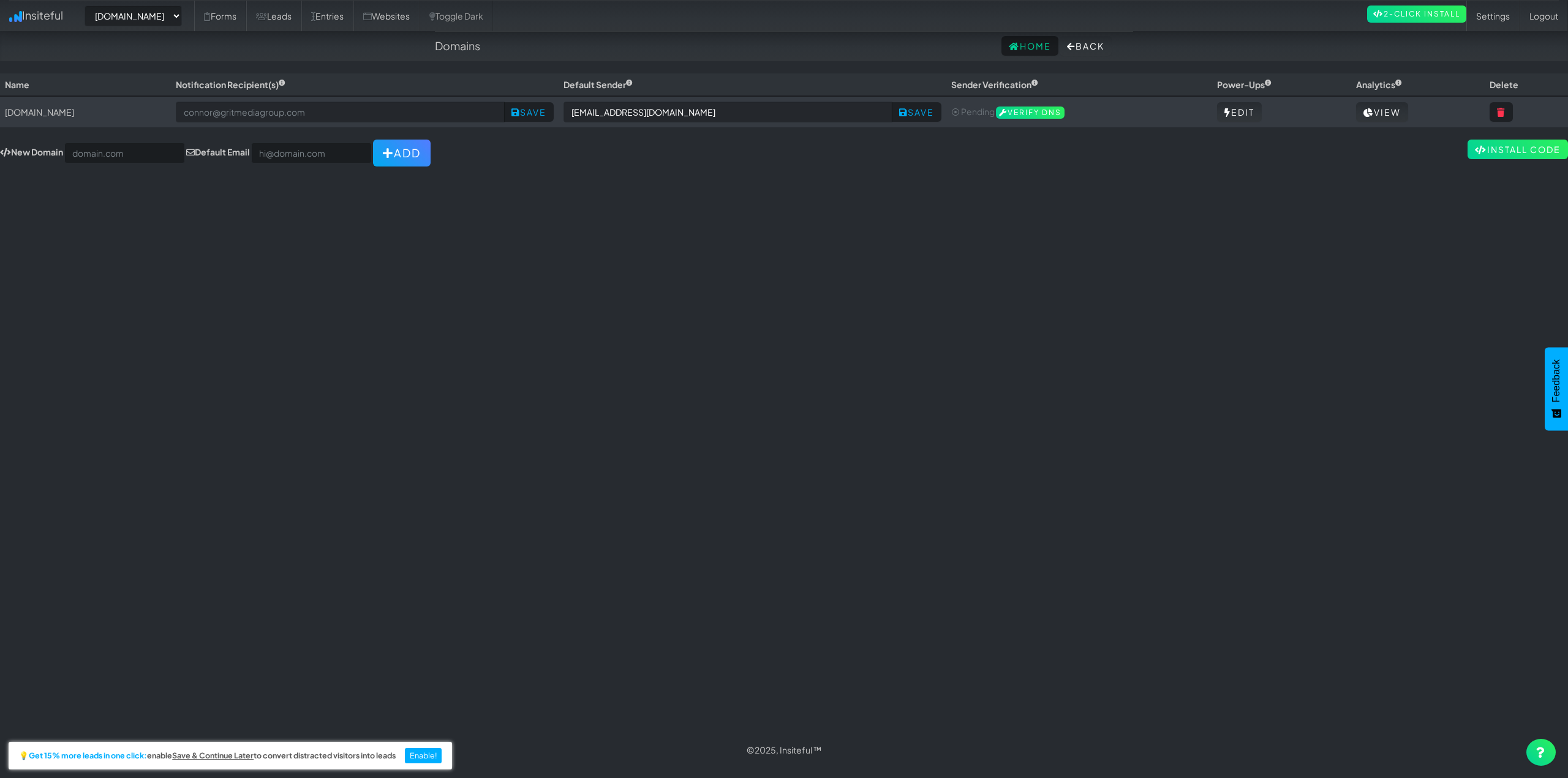
click at [440, 276] on div "Toggle navigation Insiteful -- None -- www.houstonpaintprotection.com Forms Lea…" at bounding box center [784, 404] width 1568 height 661
click at [112, 145] on input "text" at bounding box center [124, 153] width 121 height 21
click at [110, 159] on input "text" at bounding box center [124, 153] width 121 height 21
paste input "[DOMAIN_NAME]"
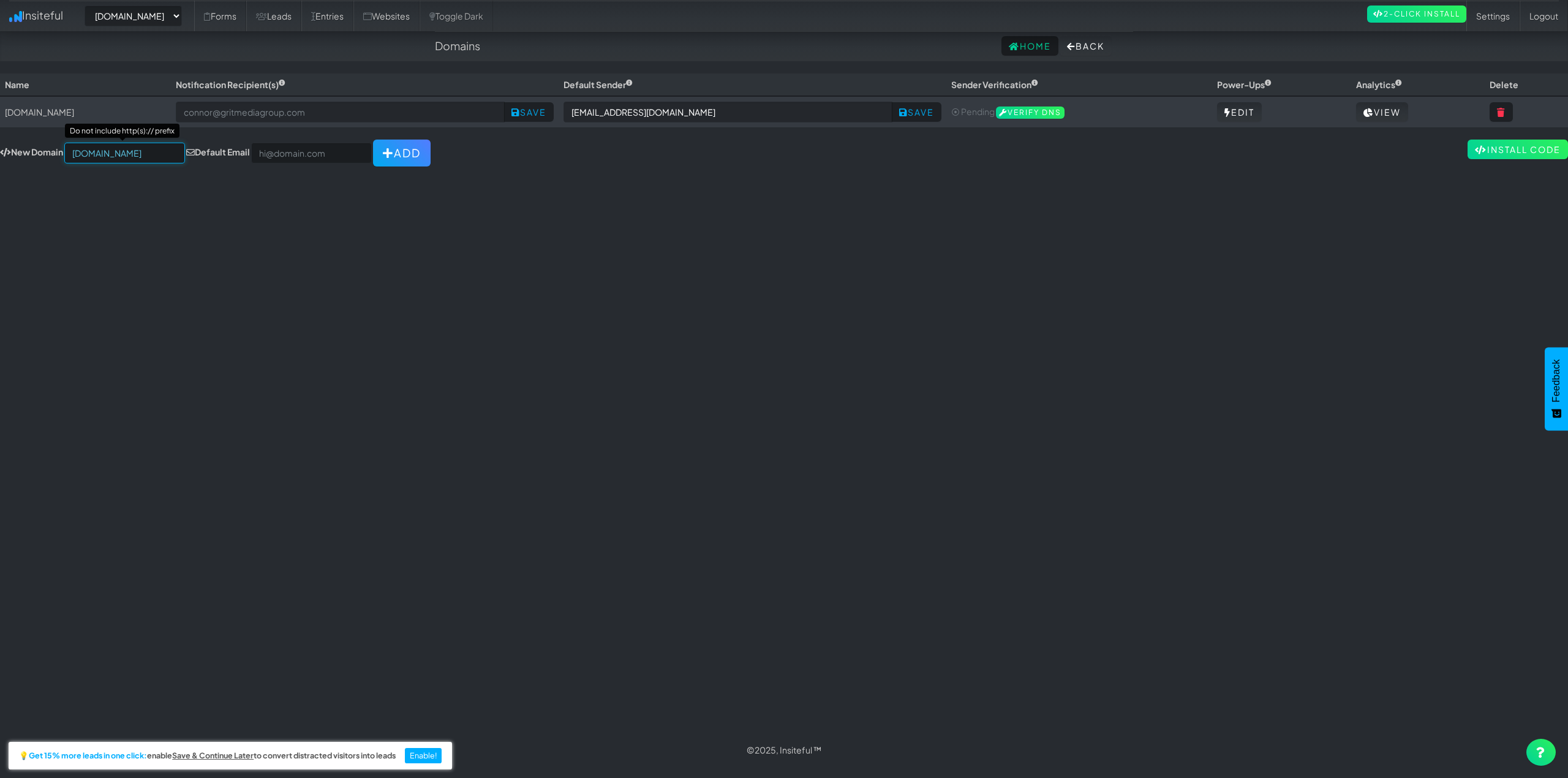
type input "[DOMAIN_NAME]"
click at [394, 225] on div "Toggle navigation Insiteful -- None -- www.houstonpaintprotection.com Forms Lea…" at bounding box center [784, 404] width 1568 height 661
click at [389, 154] on button "Add" at bounding box center [402, 153] width 57 height 27
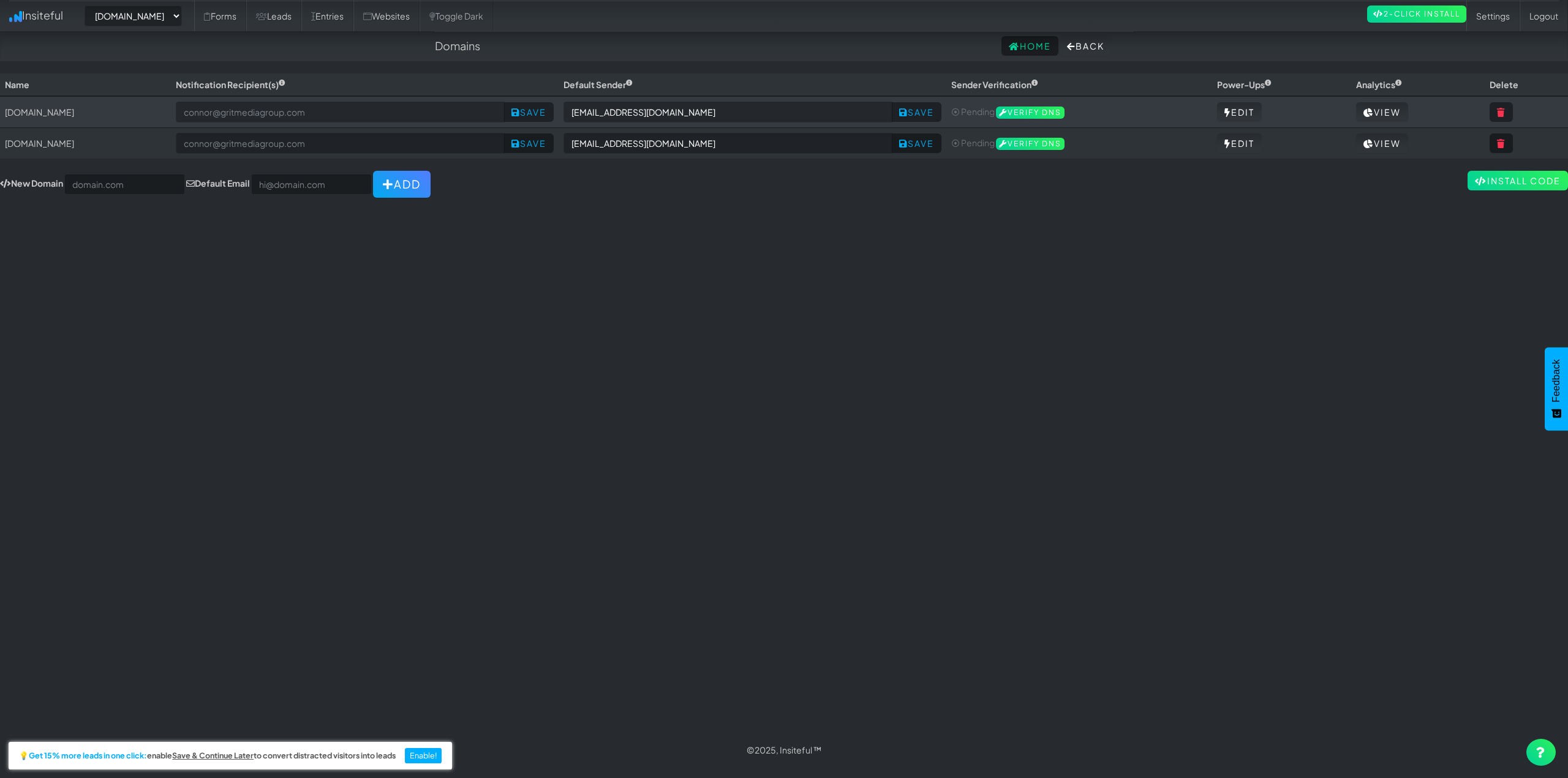
select select "2421"
click at [646, 230] on div "Toggle navigation Insiteful -- None -- [DOMAIN_NAME] [DOMAIN_NAME] Forms Leads …" at bounding box center [784, 404] width 1568 height 661
click at [36, 145] on td "[DOMAIN_NAME]" at bounding box center [85, 143] width 171 height 31
drag, startPoint x: 36, startPoint y: 145, endPoint x: 353, endPoint y: 250, distance: 333.9
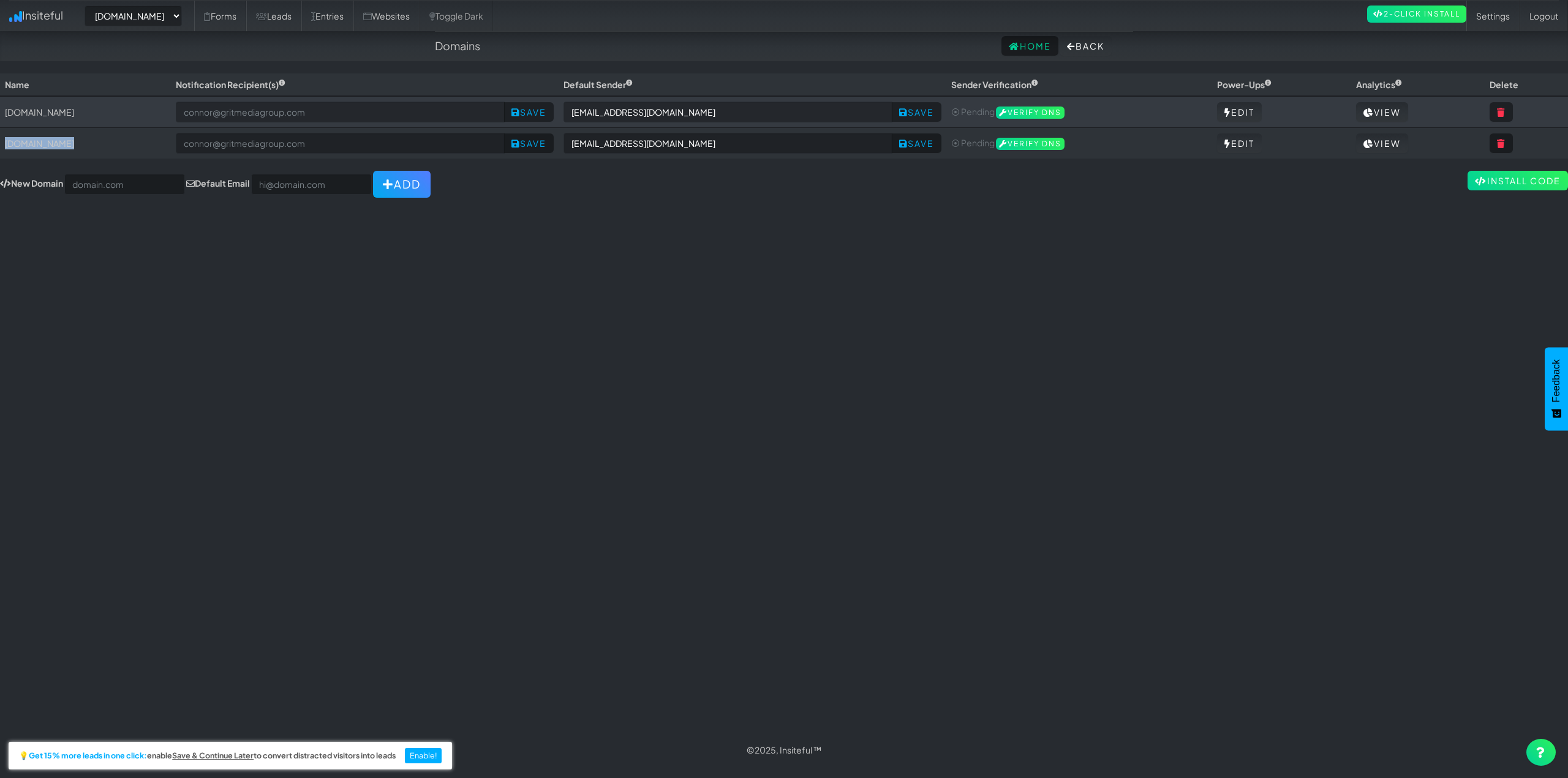
click at [37, 145] on td "[DOMAIN_NAME]" at bounding box center [85, 143] width 171 height 31
click at [596, 326] on div "Toggle navigation Insiteful -- None -- [DOMAIN_NAME] [DOMAIN_NAME] Forms Leads …" at bounding box center [784, 404] width 1568 height 661
click at [153, 21] on select "-- None -- [DOMAIN_NAME] [DOMAIN_NAME]" at bounding box center [133, 15] width 97 height 21
click at [731, 283] on div "Toggle navigation Insiteful -- None -- [DOMAIN_NAME] [DOMAIN_NAME] Forms Leads …" at bounding box center [784, 404] width 1568 height 661
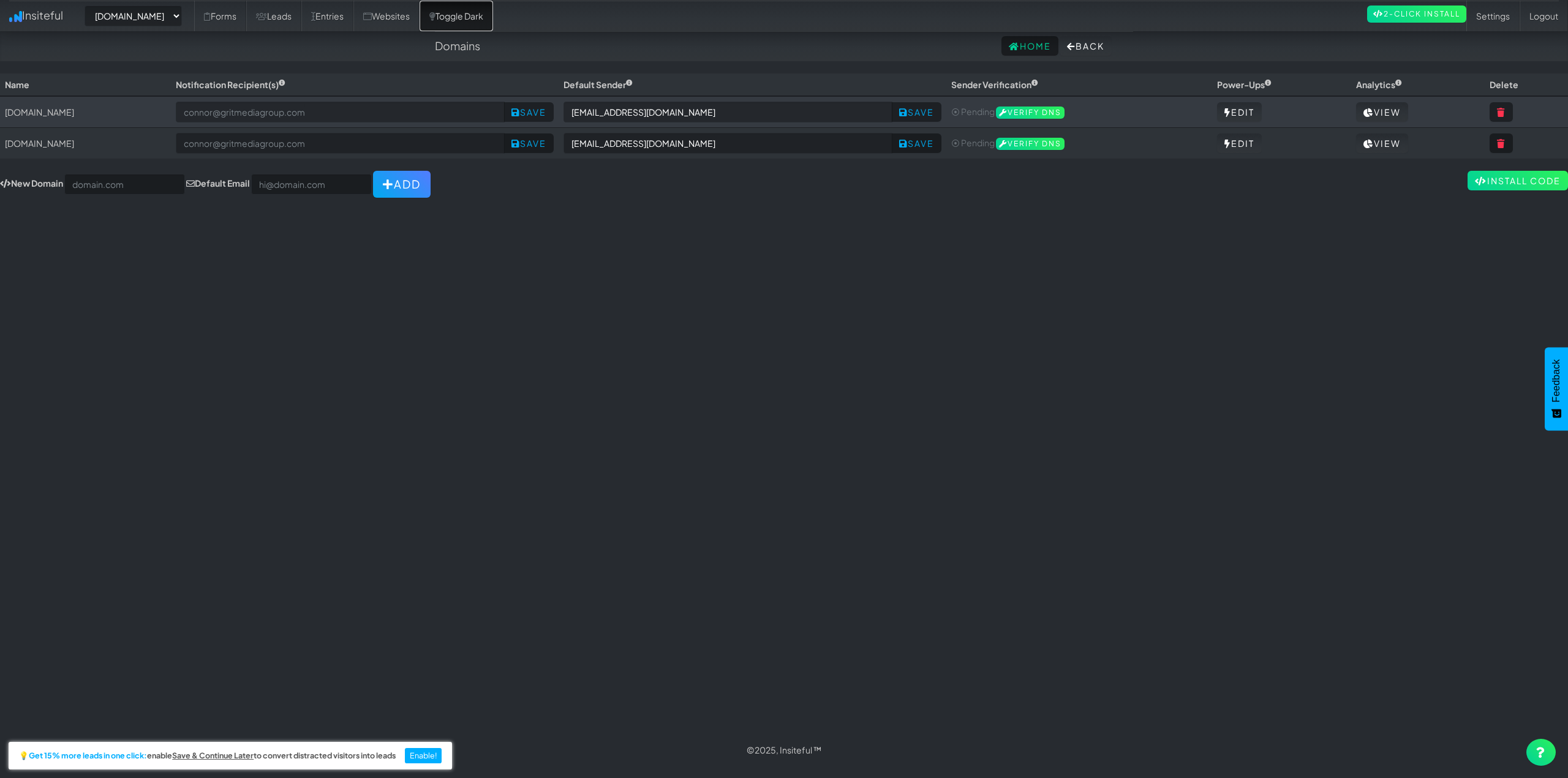
click at [435, 15] on icon at bounding box center [432, 16] width 6 height 9
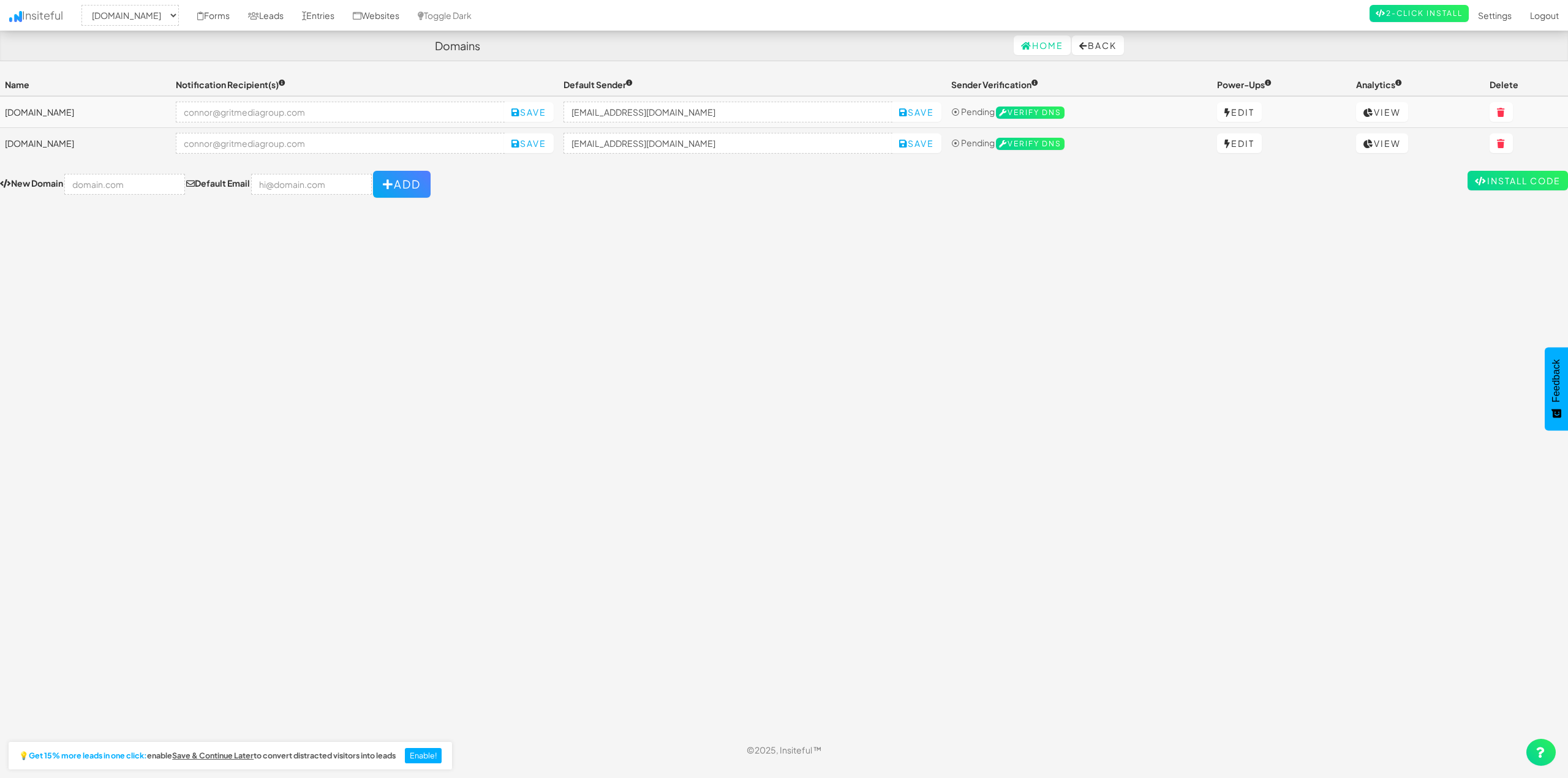
select select "2421"
click at [480, 18] on link "Toggle Dark" at bounding box center [444, 15] width 72 height 31
select select "2421"
click at [480, 11] on link "Toggle Dark" at bounding box center [444, 15] width 72 height 31
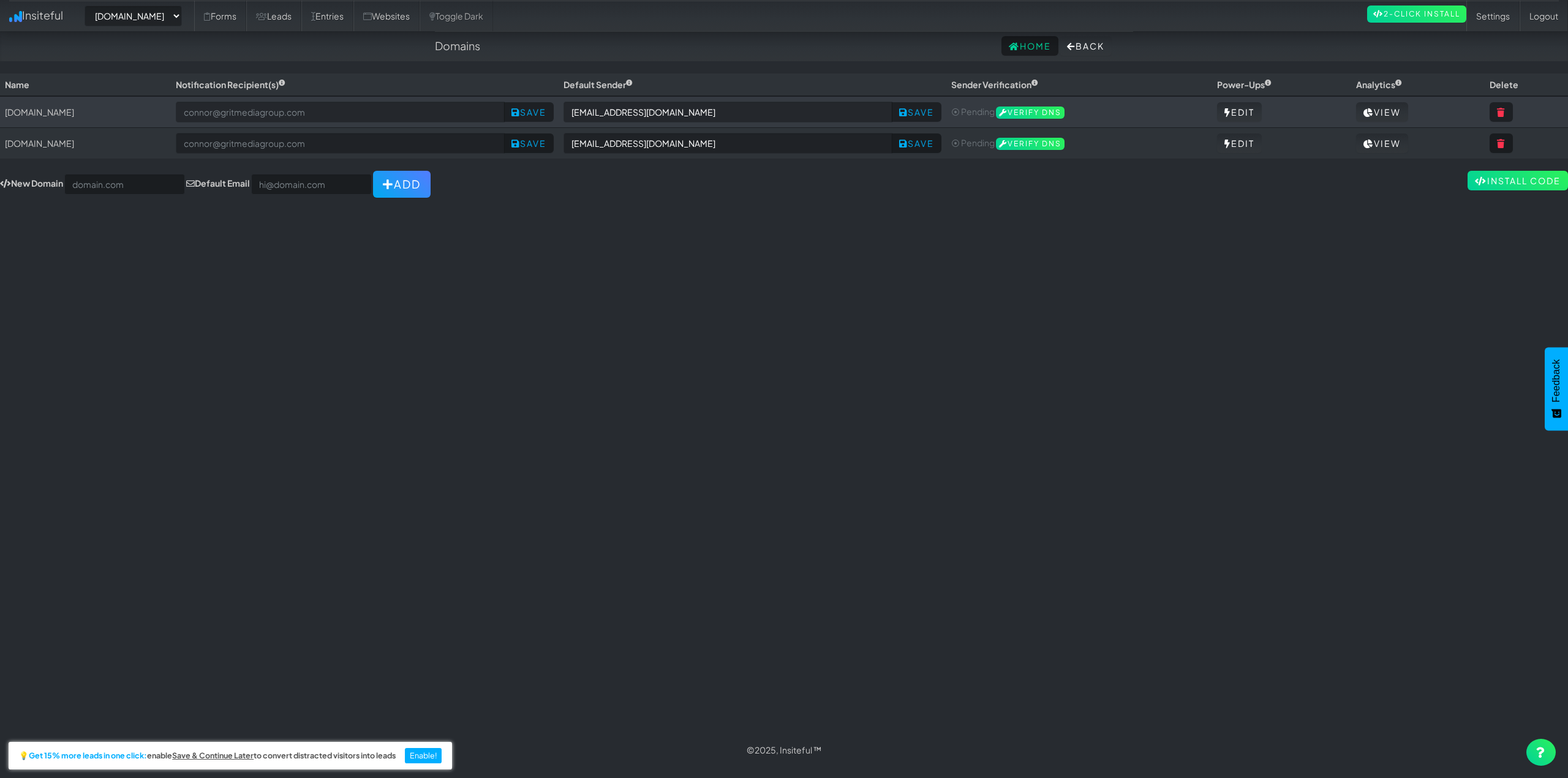
select select "2421"
click at [742, 320] on div "Toggle navigation Insiteful -- None -- [DOMAIN_NAME] [DOMAIN_NAME] Forms Leads …" at bounding box center [784, 404] width 1568 height 661
click at [246, 15] on link "Forms" at bounding box center [220, 16] width 52 height 31
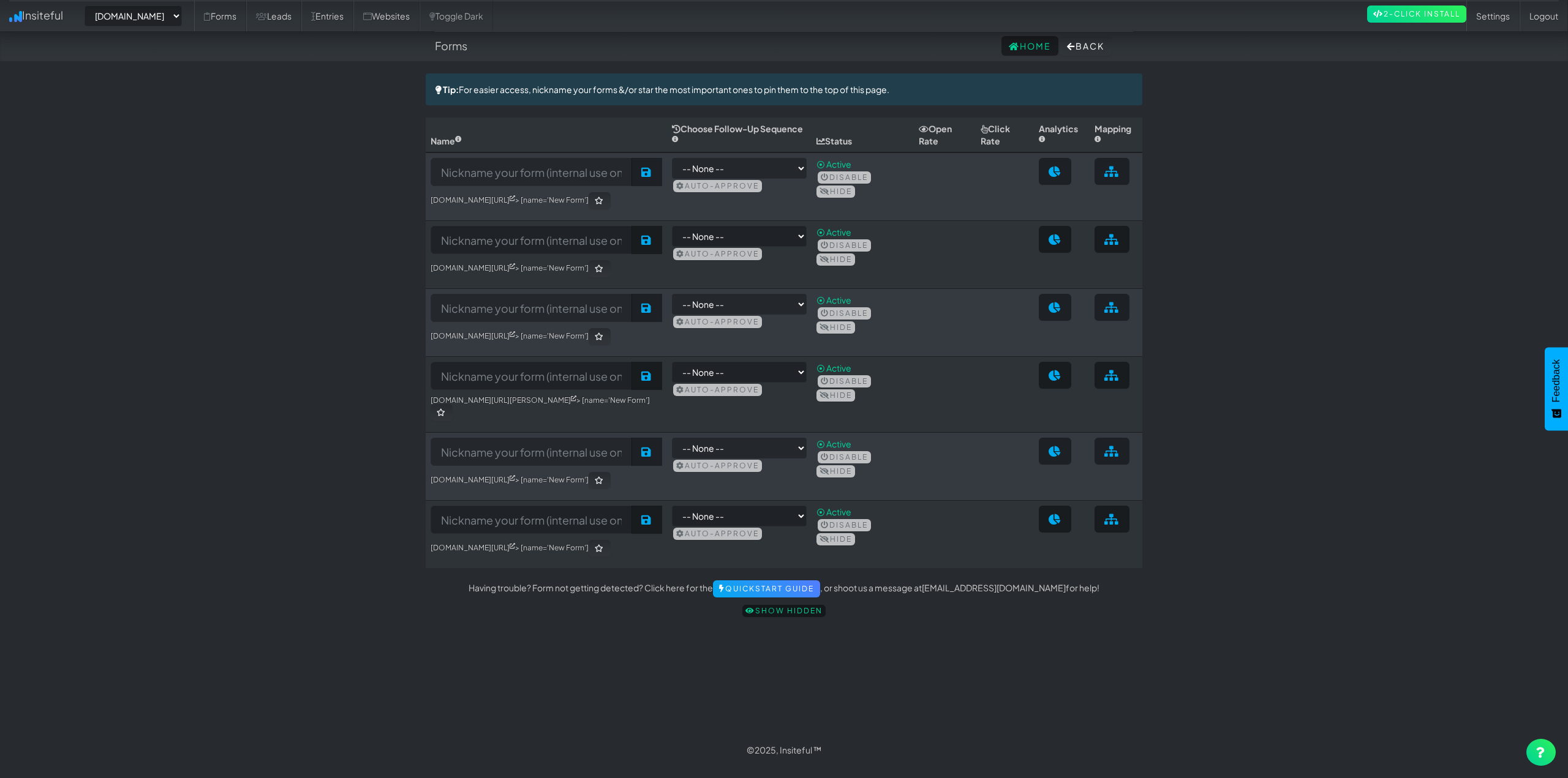
select select "2421"
click at [301, 30] on link "Leads" at bounding box center [273, 16] width 55 height 31
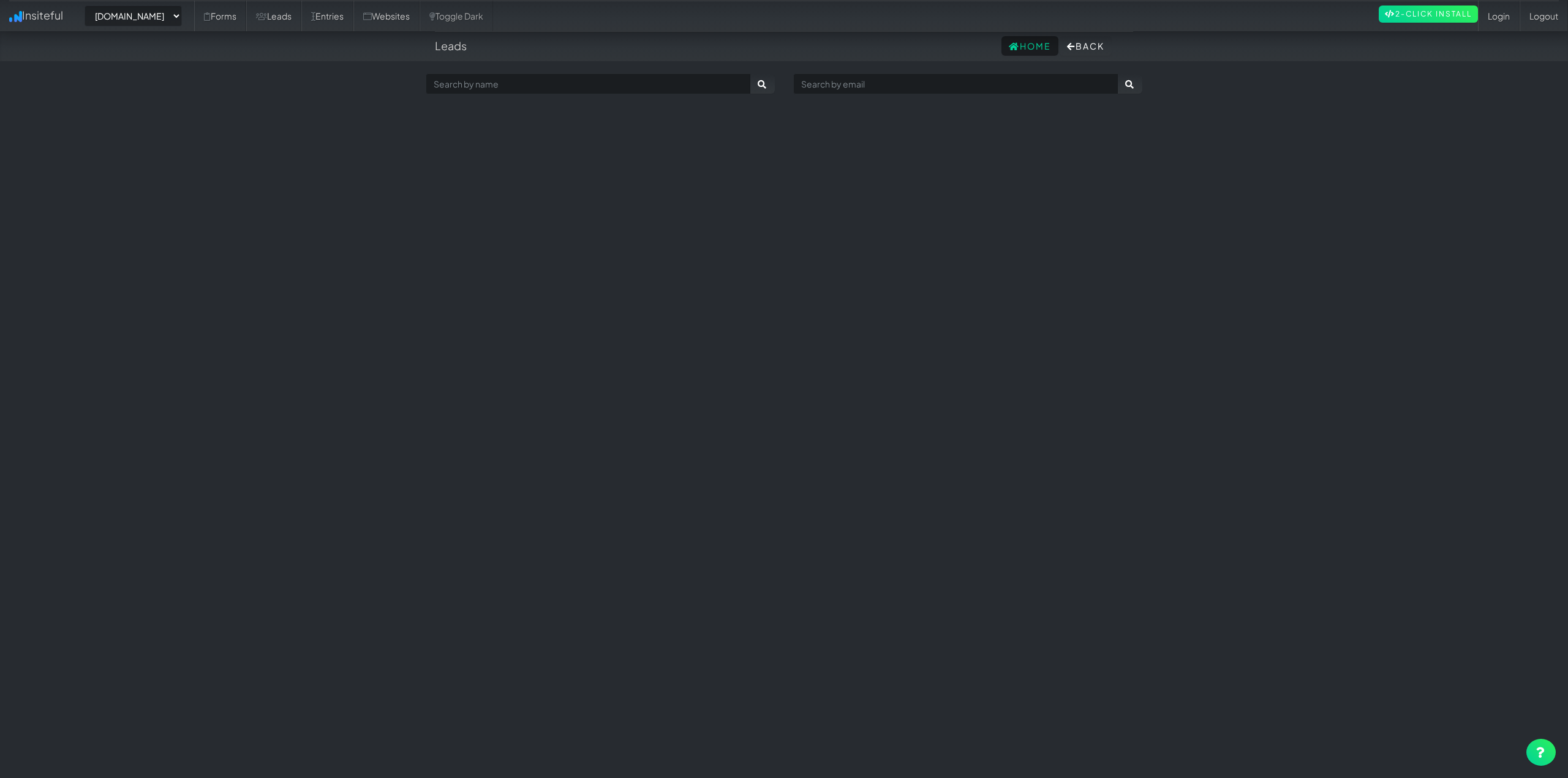
select select "2421"
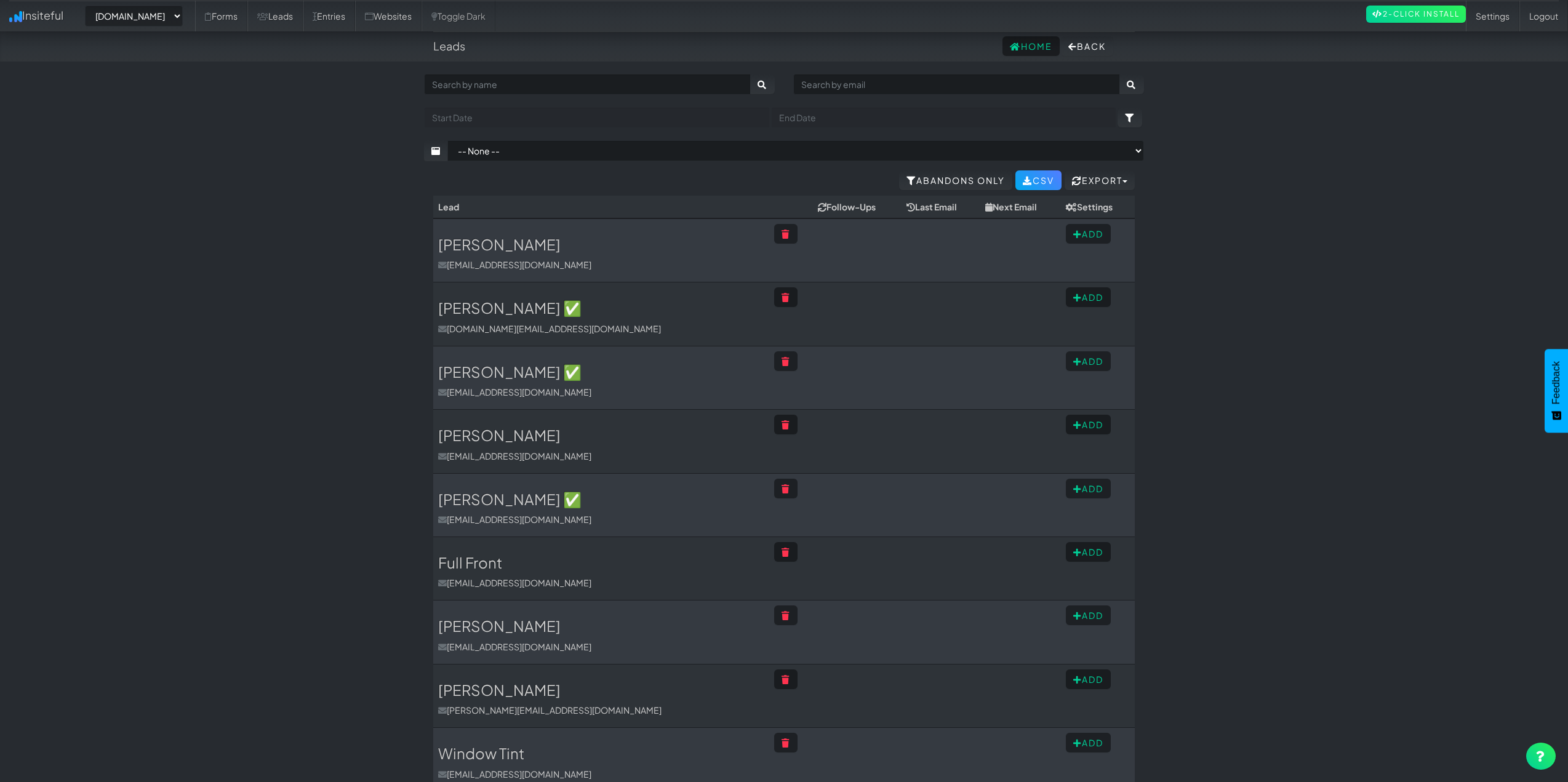
drag, startPoint x: 324, startPoint y: 439, endPoint x: 402, endPoint y: 189, distance: 261.9
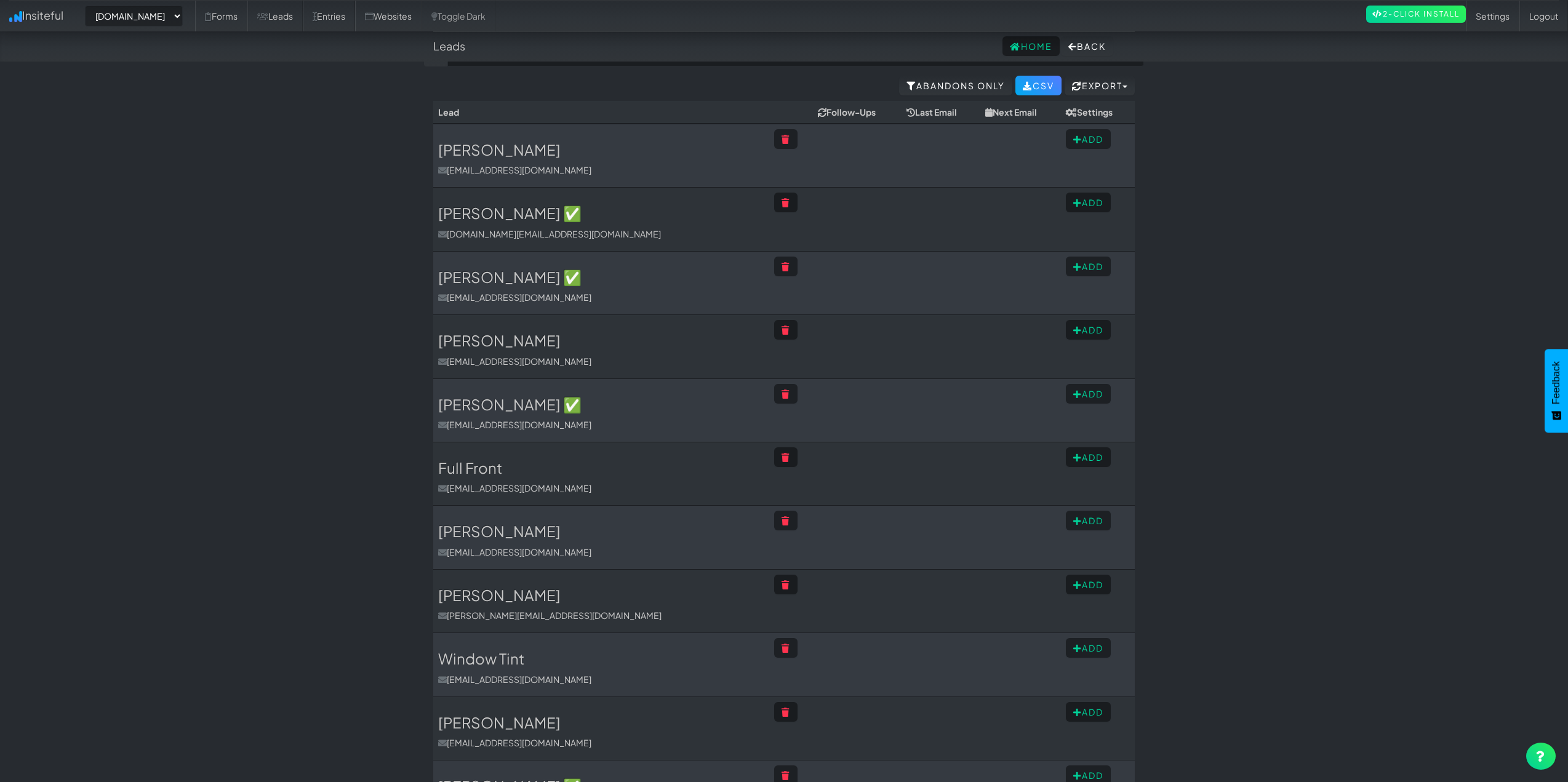
drag, startPoint x: 335, startPoint y: 196, endPoint x: 360, endPoint y: 317, distance: 123.6
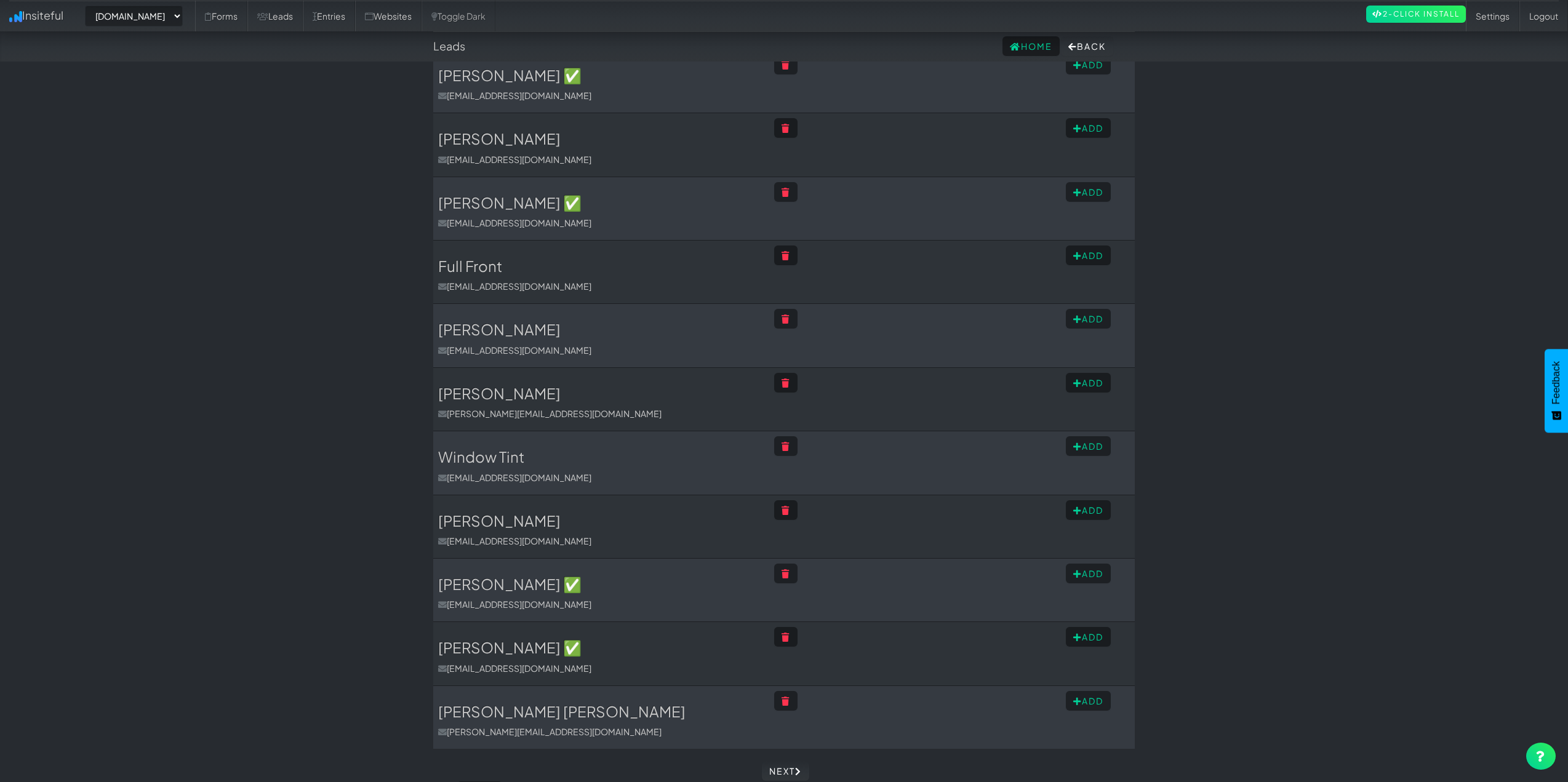
scroll to position [347, 0]
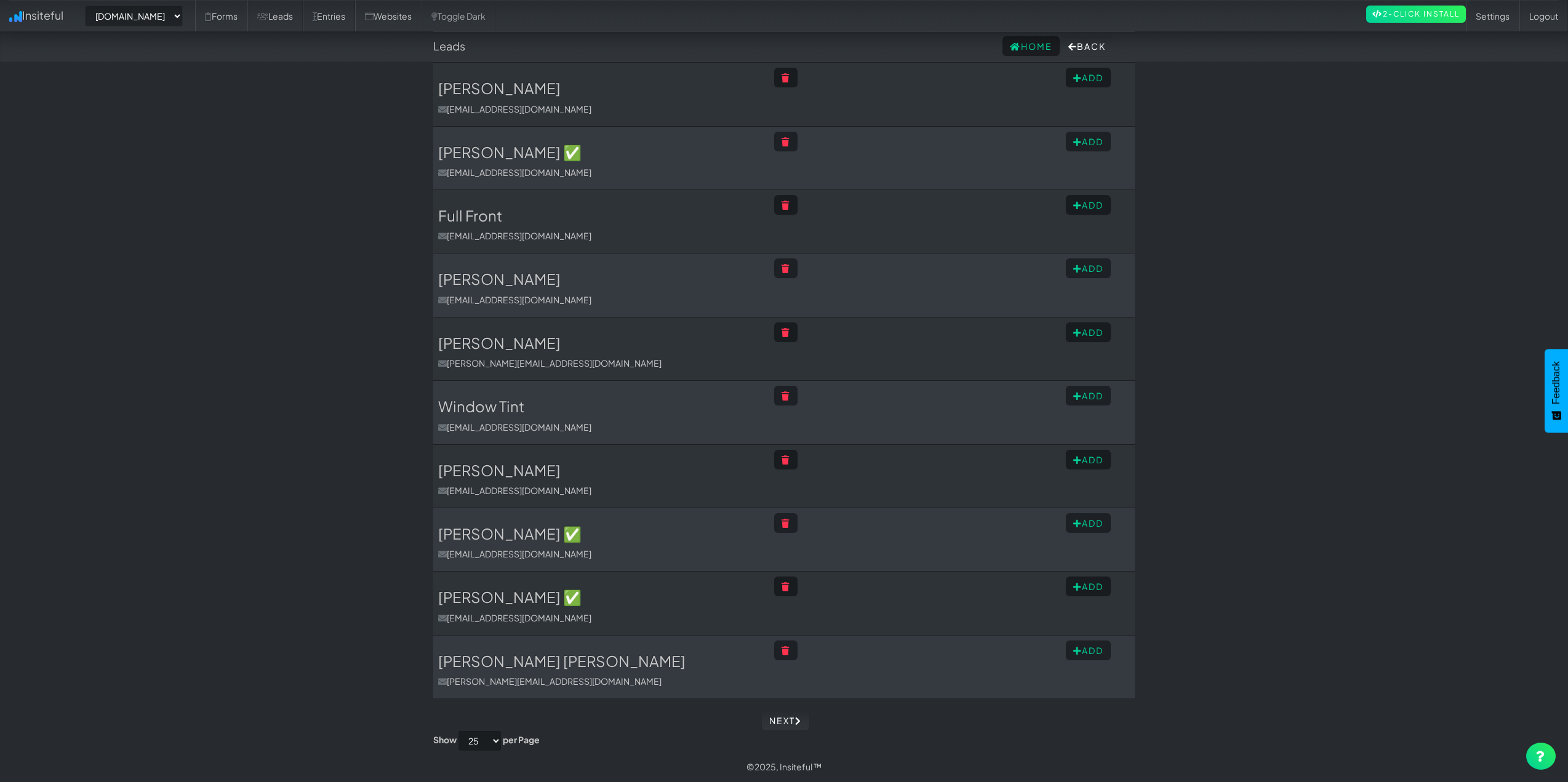
drag, startPoint x: 287, startPoint y: 203, endPoint x: 315, endPoint y: 357, distance: 156.5
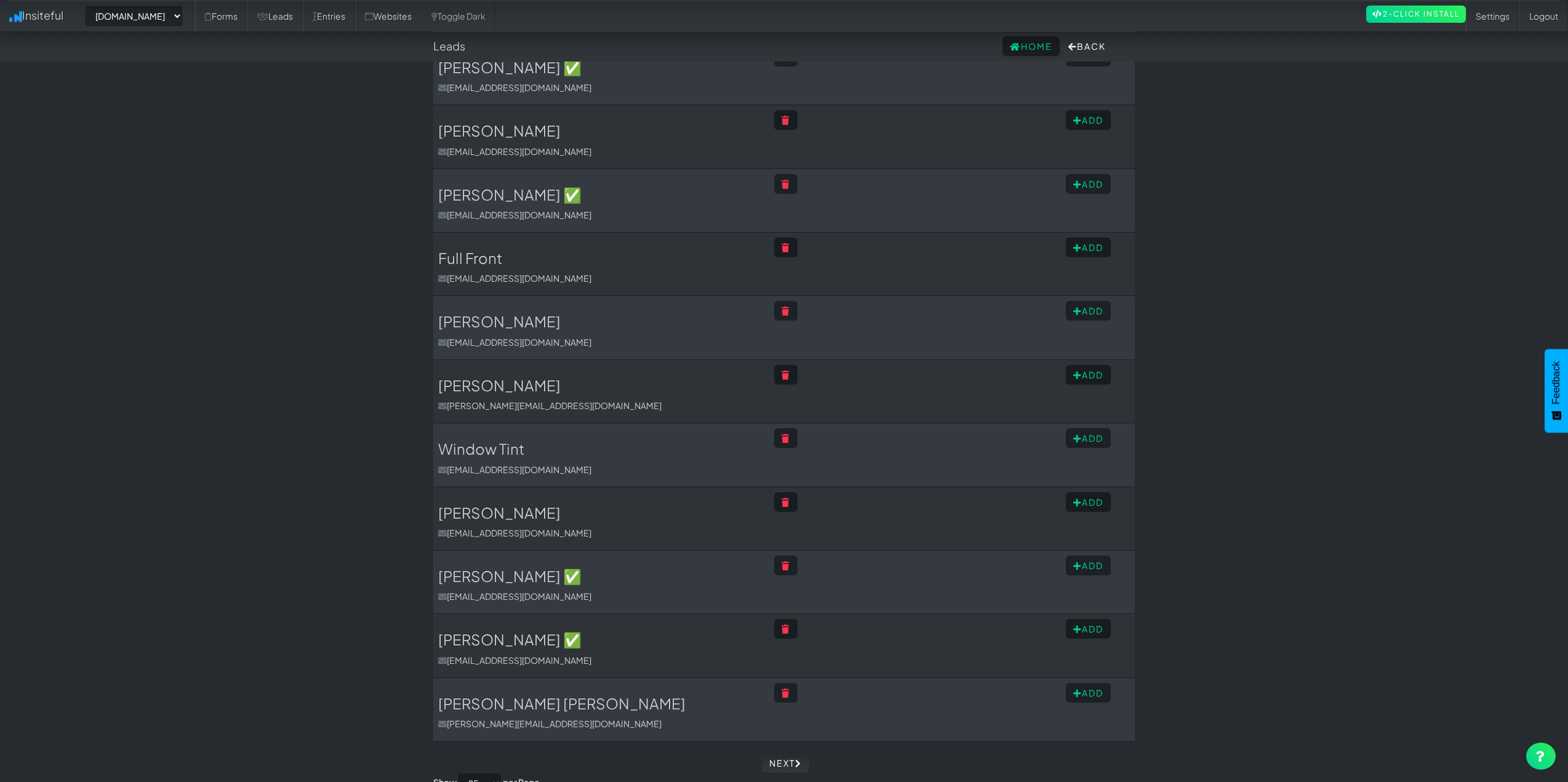
scroll to position [0, 0]
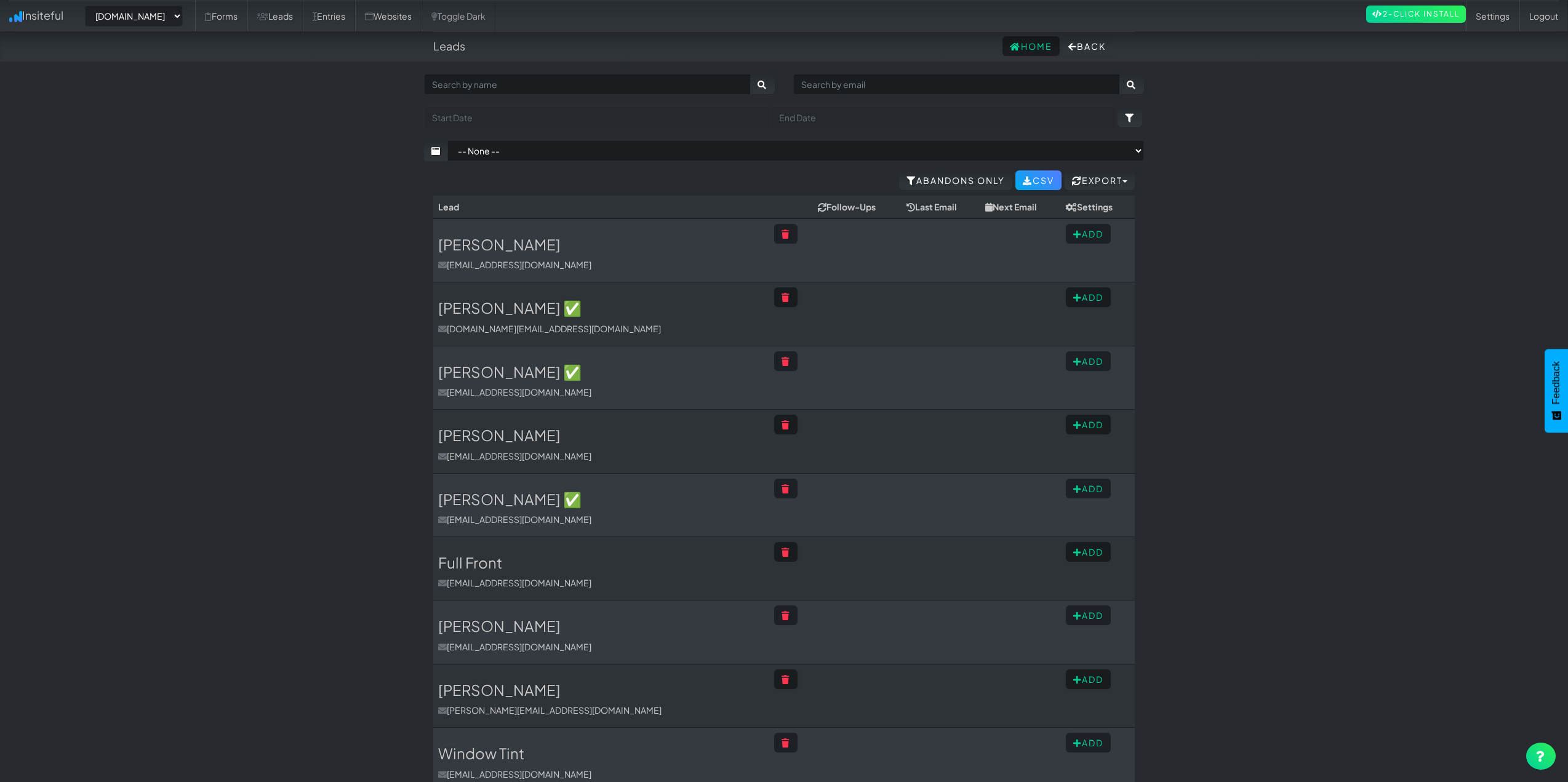
drag, startPoint x: 291, startPoint y: 475, endPoint x: 296, endPoint y: 258, distance: 217.1
click at [493, 248] on h3 "Victor Castillo" at bounding box center [601, 244] width 326 height 16
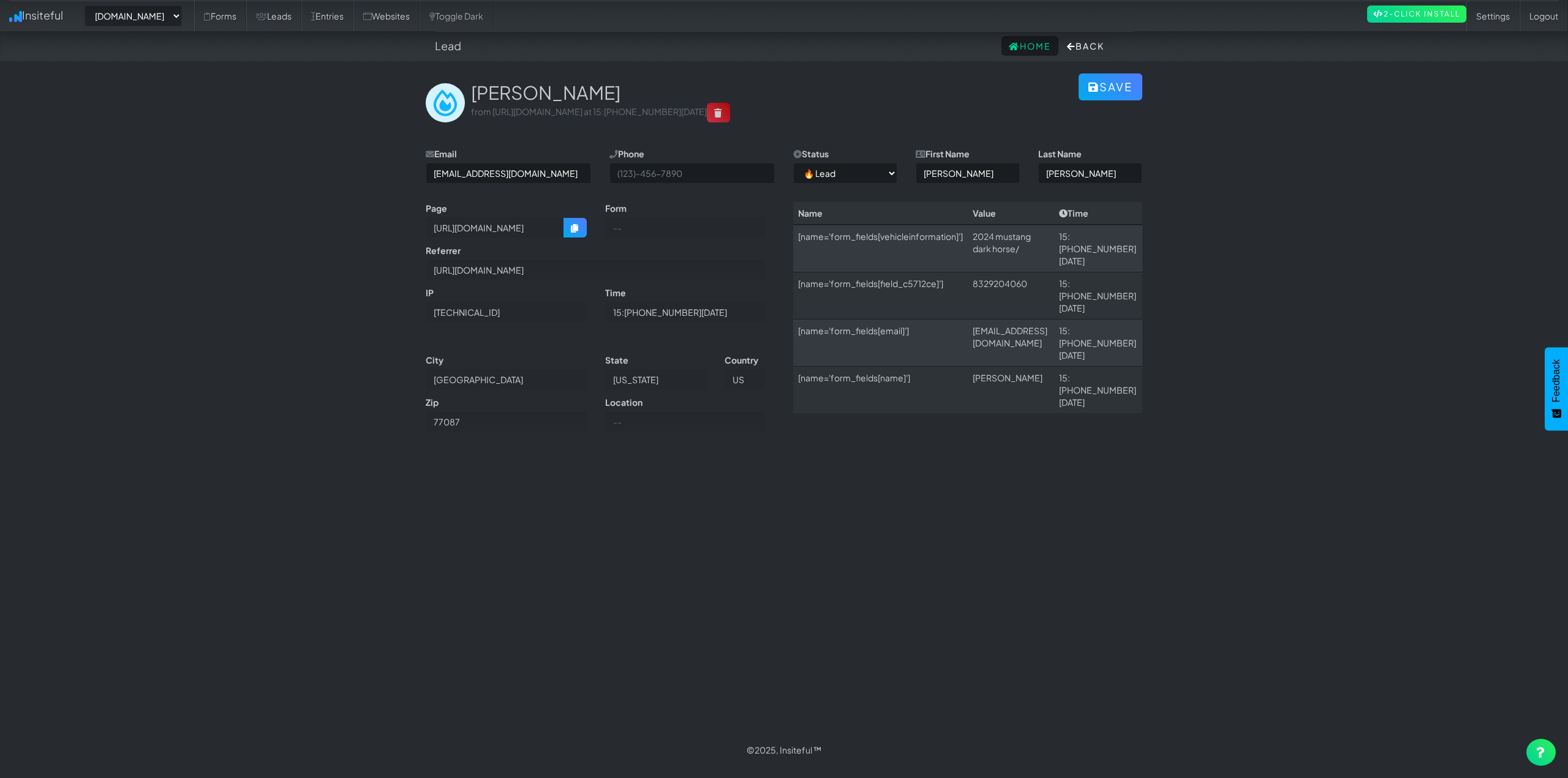
select select "2421"
select select "0"
click at [201, 288] on body "Lead Home Back Toggle navigation Insiteful -- None -- www.autocorrectdetailing.…" at bounding box center [784, 382] width 1568 height 765
drag, startPoint x: 151, startPoint y: 11, endPoint x: 167, endPoint y: 26, distance: 21.9
click at [151, 11] on select "-- None -- www.autocorrectdetailing.com www.houstonpaintprotection.com" at bounding box center [133, 15] width 97 height 21
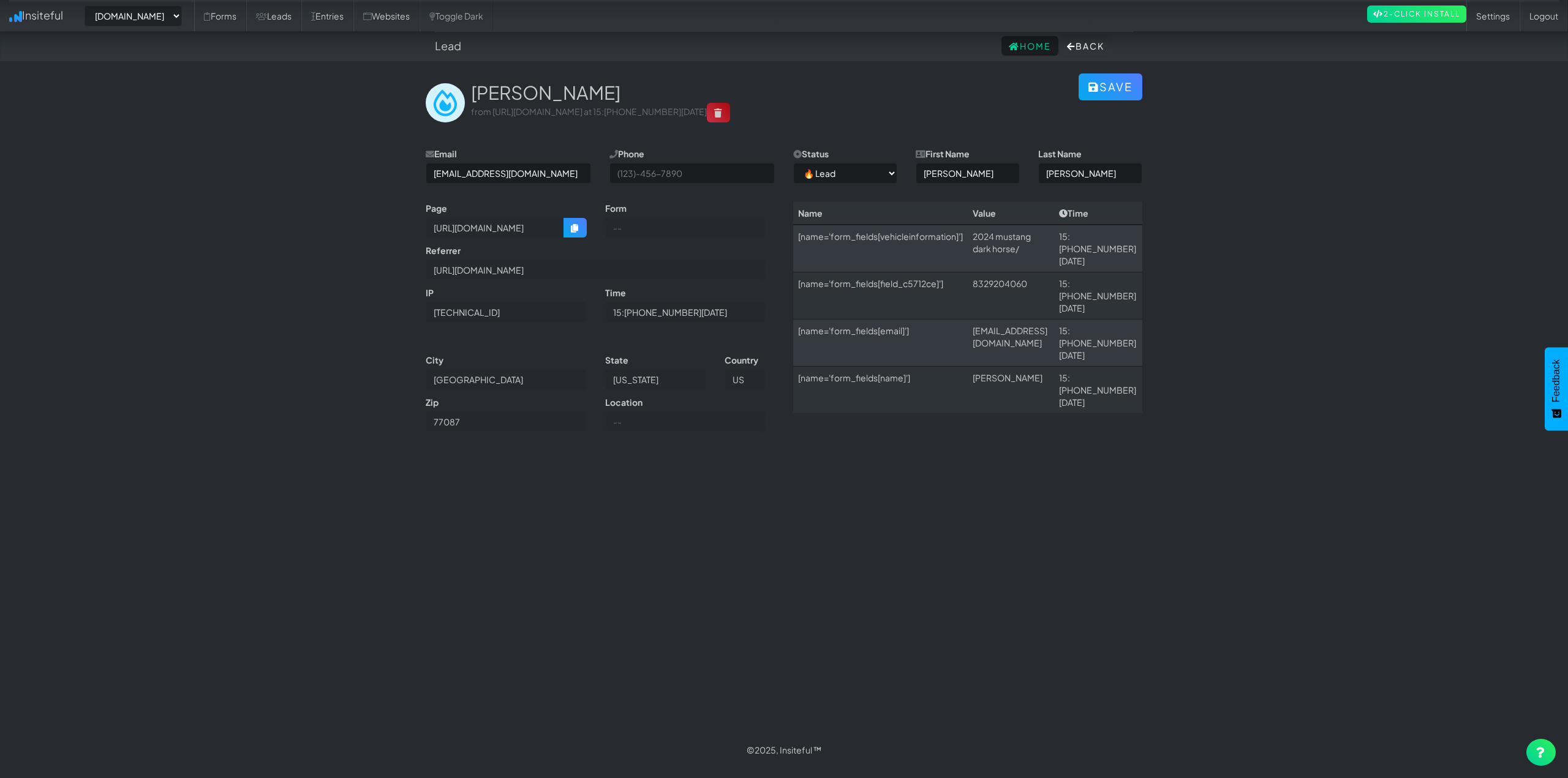
click at [201, 320] on body "Lead Home Back Toggle navigation Insiteful -- None -- www.autocorrectdetailing.…" at bounding box center [784, 382] width 1568 height 765
click at [179, 22] on select "-- None -- www.autocorrectdetailing.com www.houstonpaintprotection.com" at bounding box center [133, 15] width 97 height 21
click at [239, 131] on body "Lead Home Back Toggle navigation Insiteful -- None -- www.autocorrectdetailing.…" at bounding box center [784, 382] width 1568 height 765
click at [64, 15] on link "Insiteful" at bounding box center [36, 15] width 72 height 31
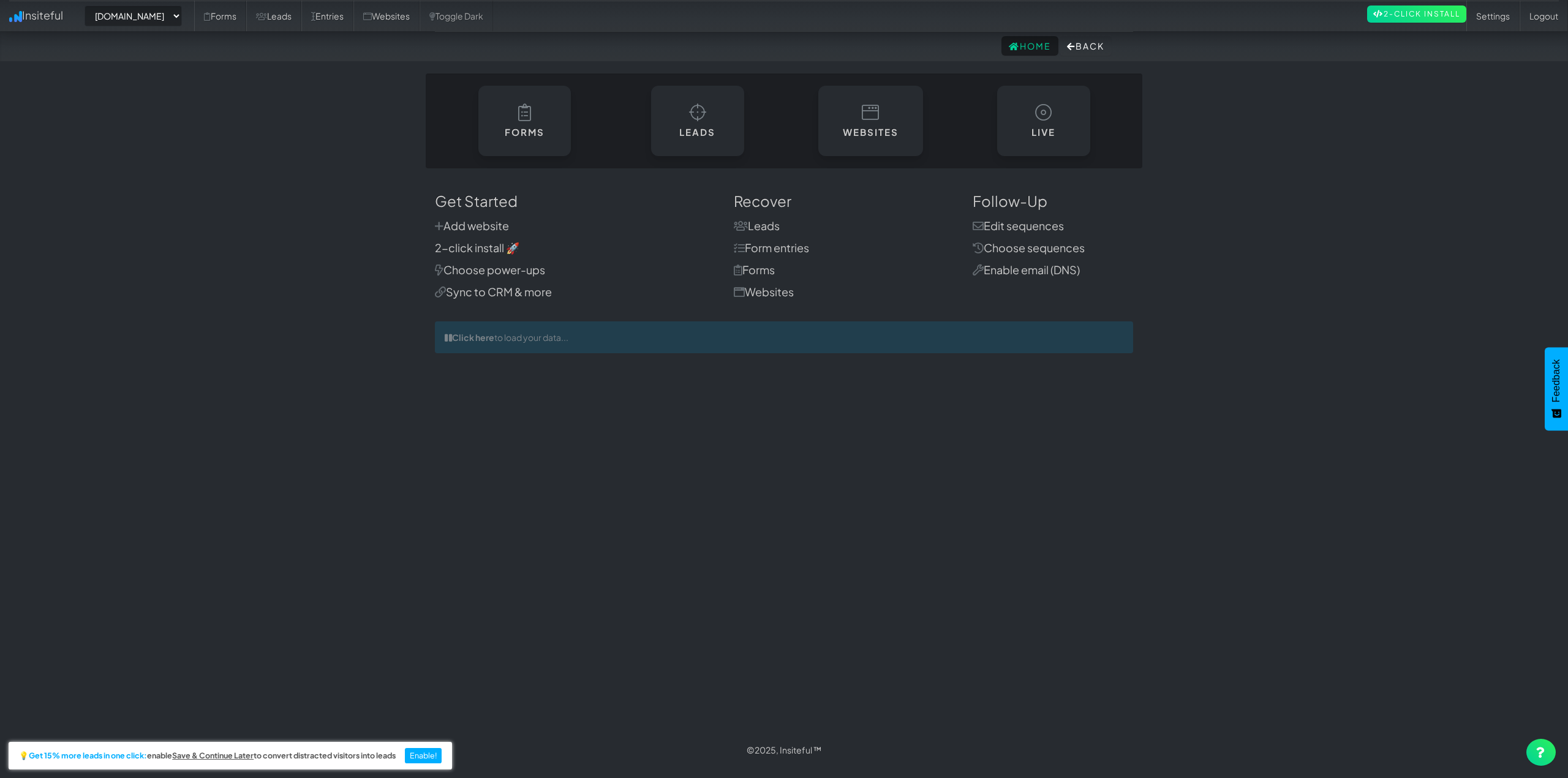
select select "2421"
click at [862, 131] on h6 "Websites" at bounding box center [870, 130] width 57 height 11
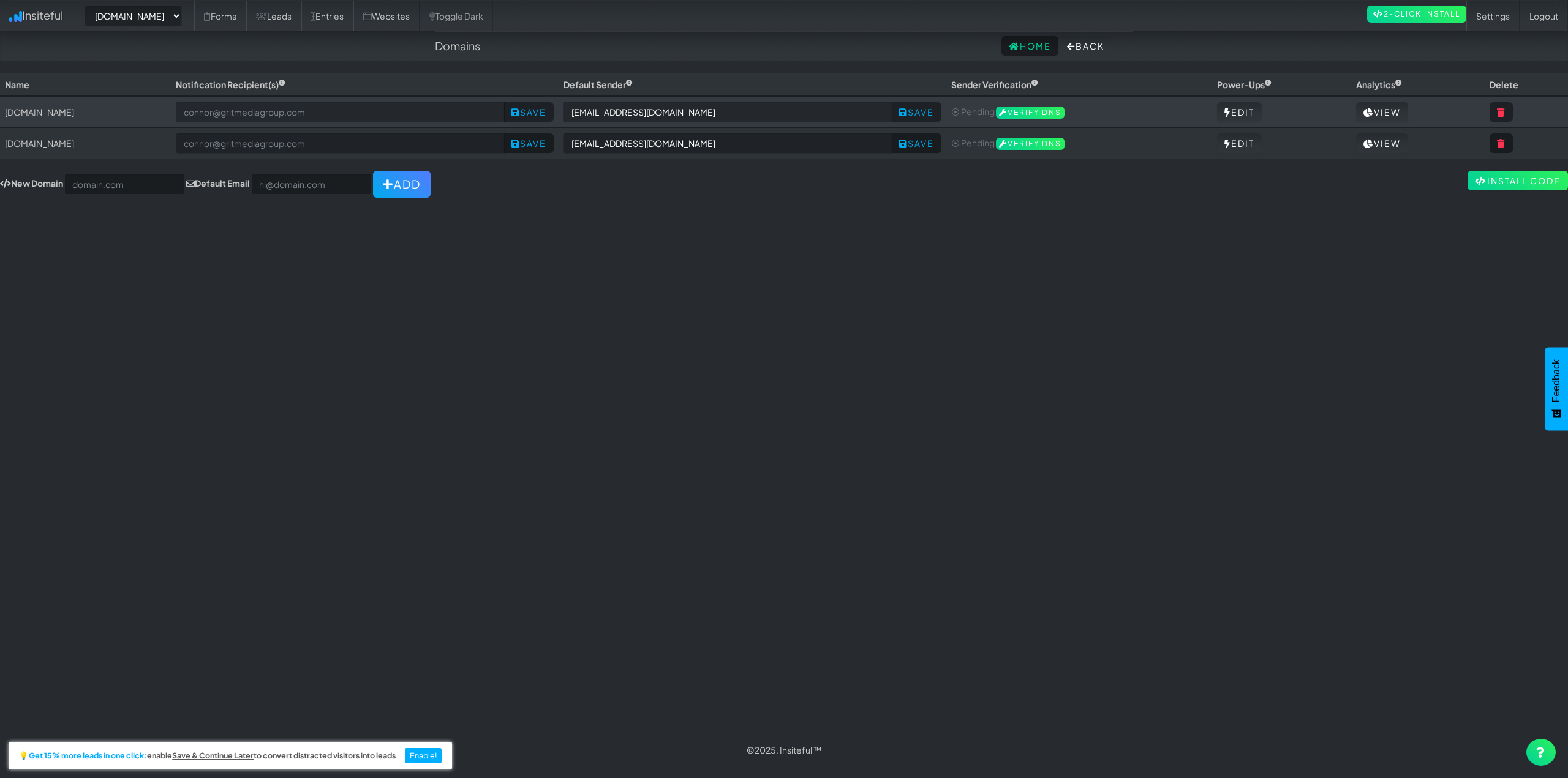
select select "2421"
drag, startPoint x: 103, startPoint y: 183, endPoint x: 127, endPoint y: 193, distance: 26.0
click at [103, 183] on input "text" at bounding box center [124, 184] width 121 height 21
click at [419, 15] on link "Websites" at bounding box center [386, 16] width 66 height 31
select select "2421"
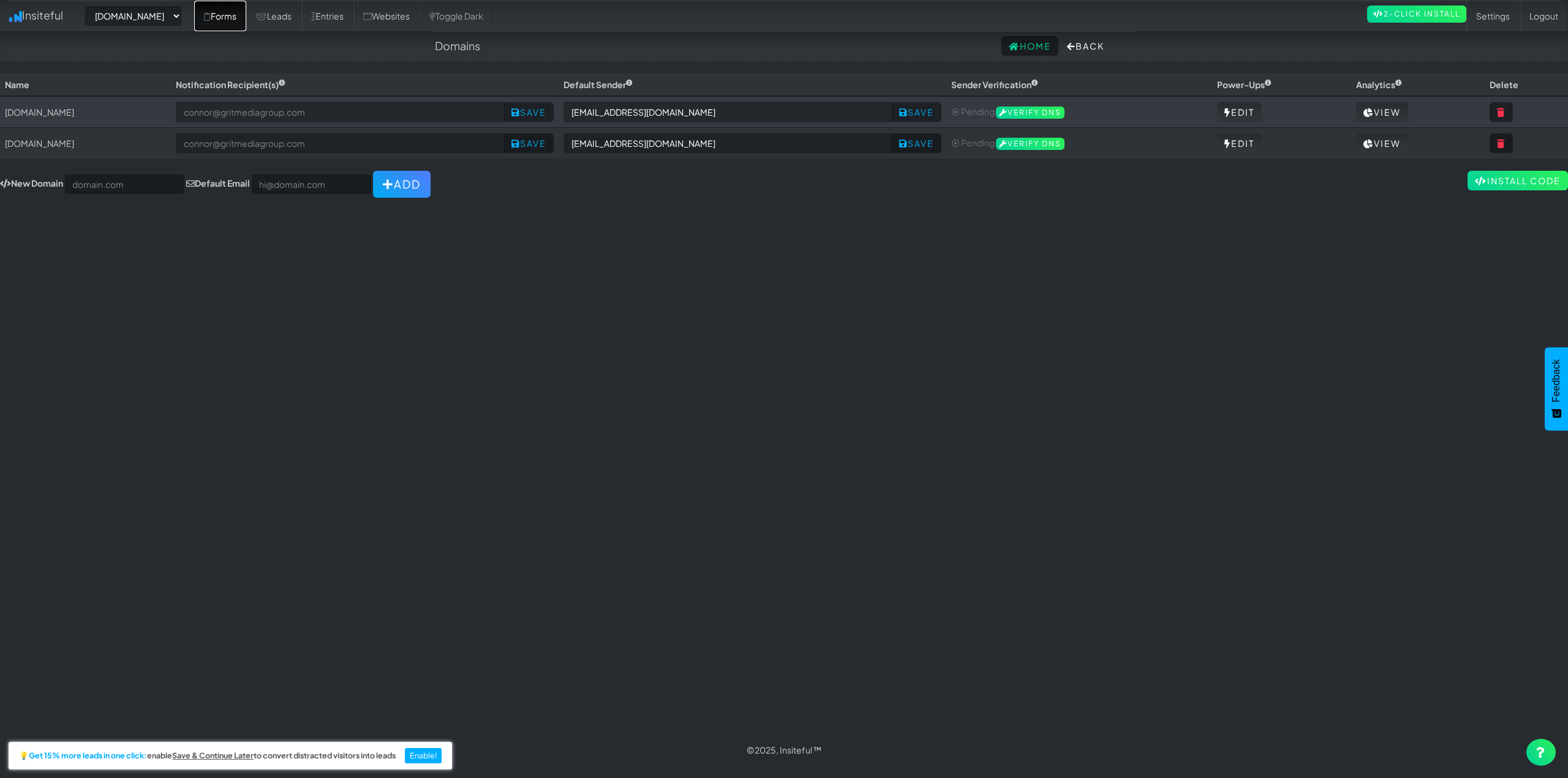
click at [246, 19] on link "Forms" at bounding box center [220, 16] width 52 height 31
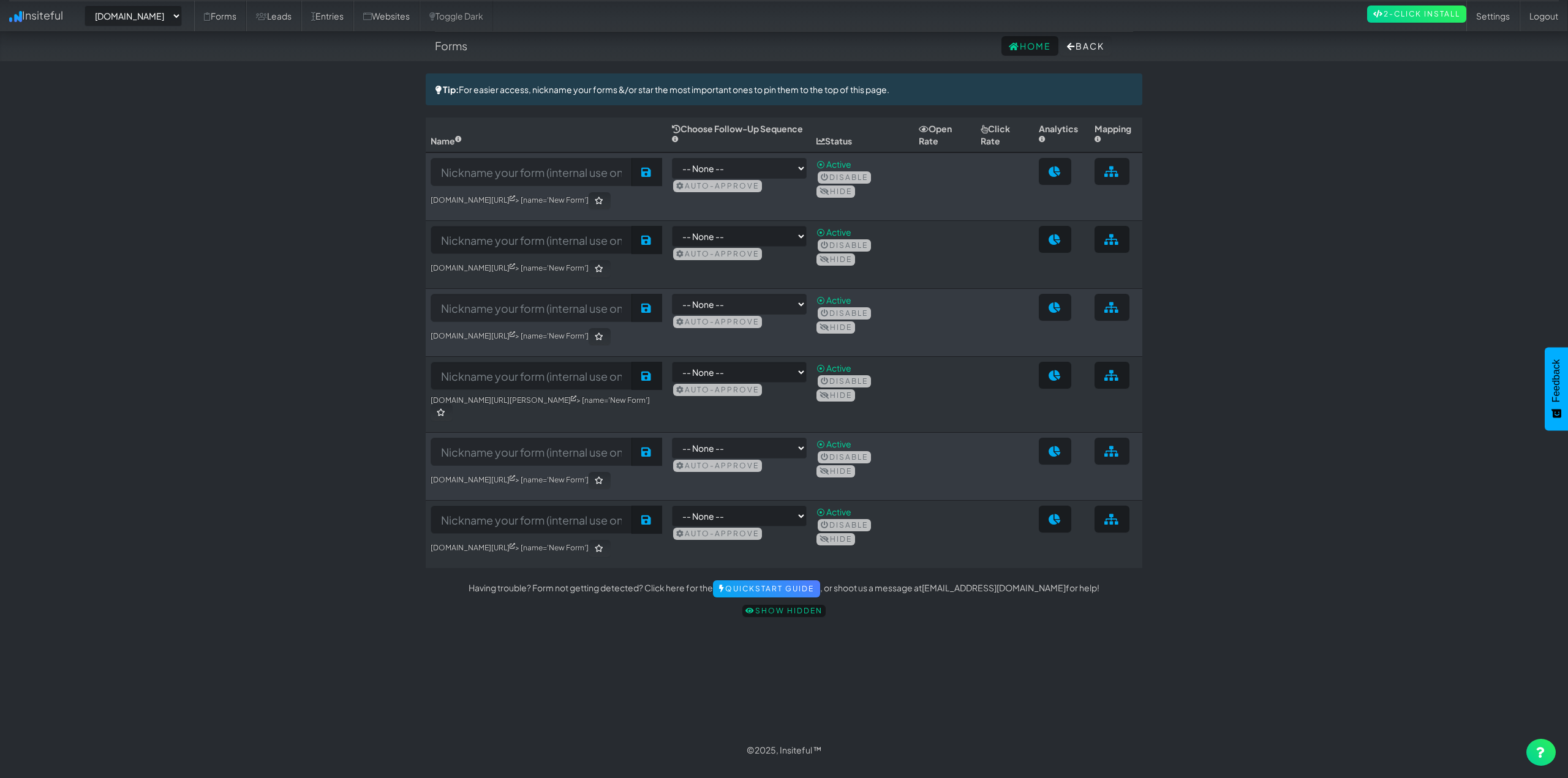
select select "2421"
click at [34, 17] on link "Insiteful" at bounding box center [36, 15] width 72 height 31
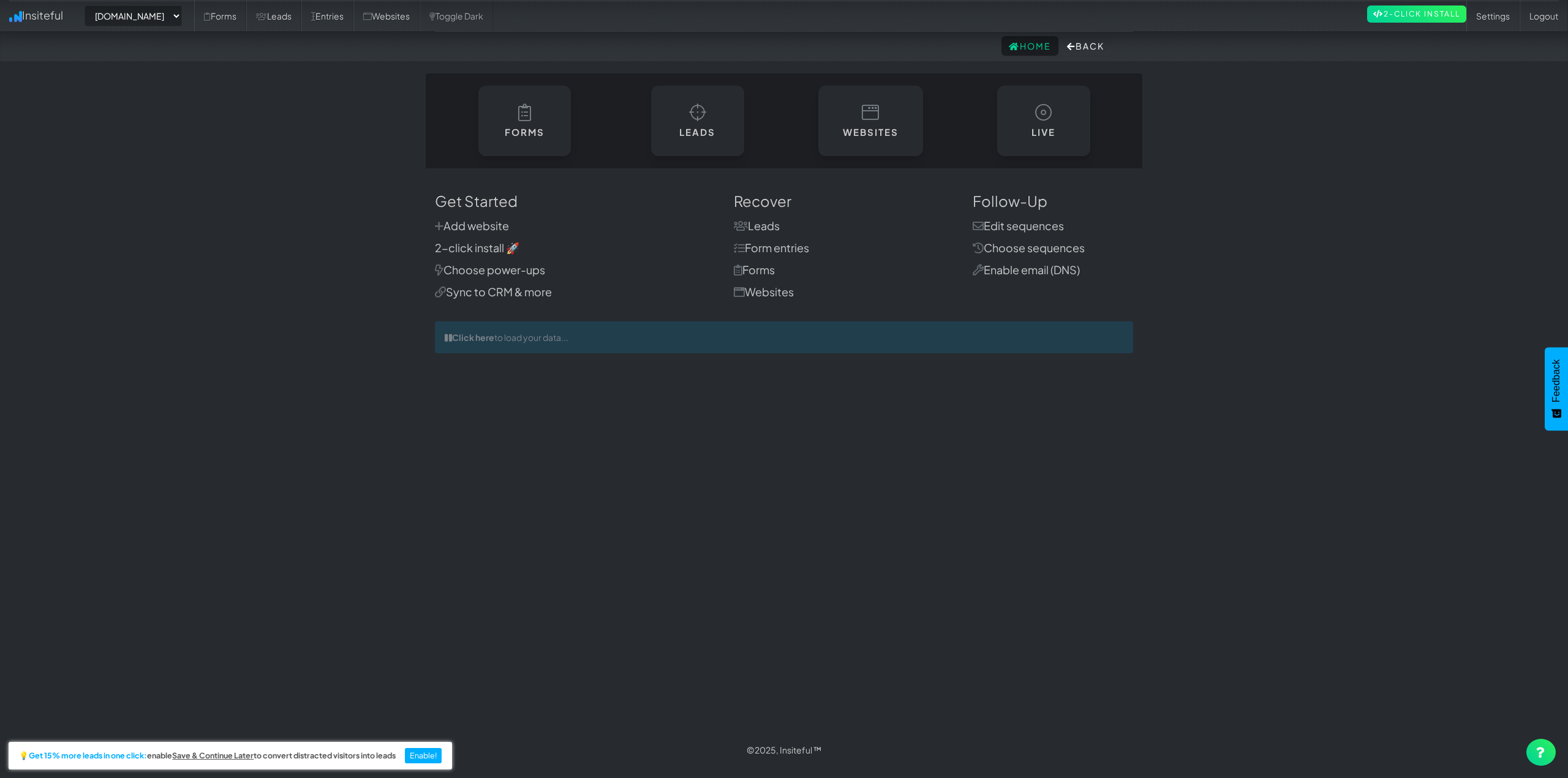
select select "2421"
click at [203, 224] on body "Home Back Toggle navigation Insiteful -- None -- [DOMAIN_NAME] [DOMAIN_NAME] Fo…" at bounding box center [784, 382] width 1568 height 765
click at [302, 165] on body "Home Back Toggle navigation Insiteful -- None -- [DOMAIN_NAME] [DOMAIN_NAME] Fo…" at bounding box center [784, 382] width 1568 height 765
click at [301, 21] on link "Leads" at bounding box center [273, 16] width 55 height 31
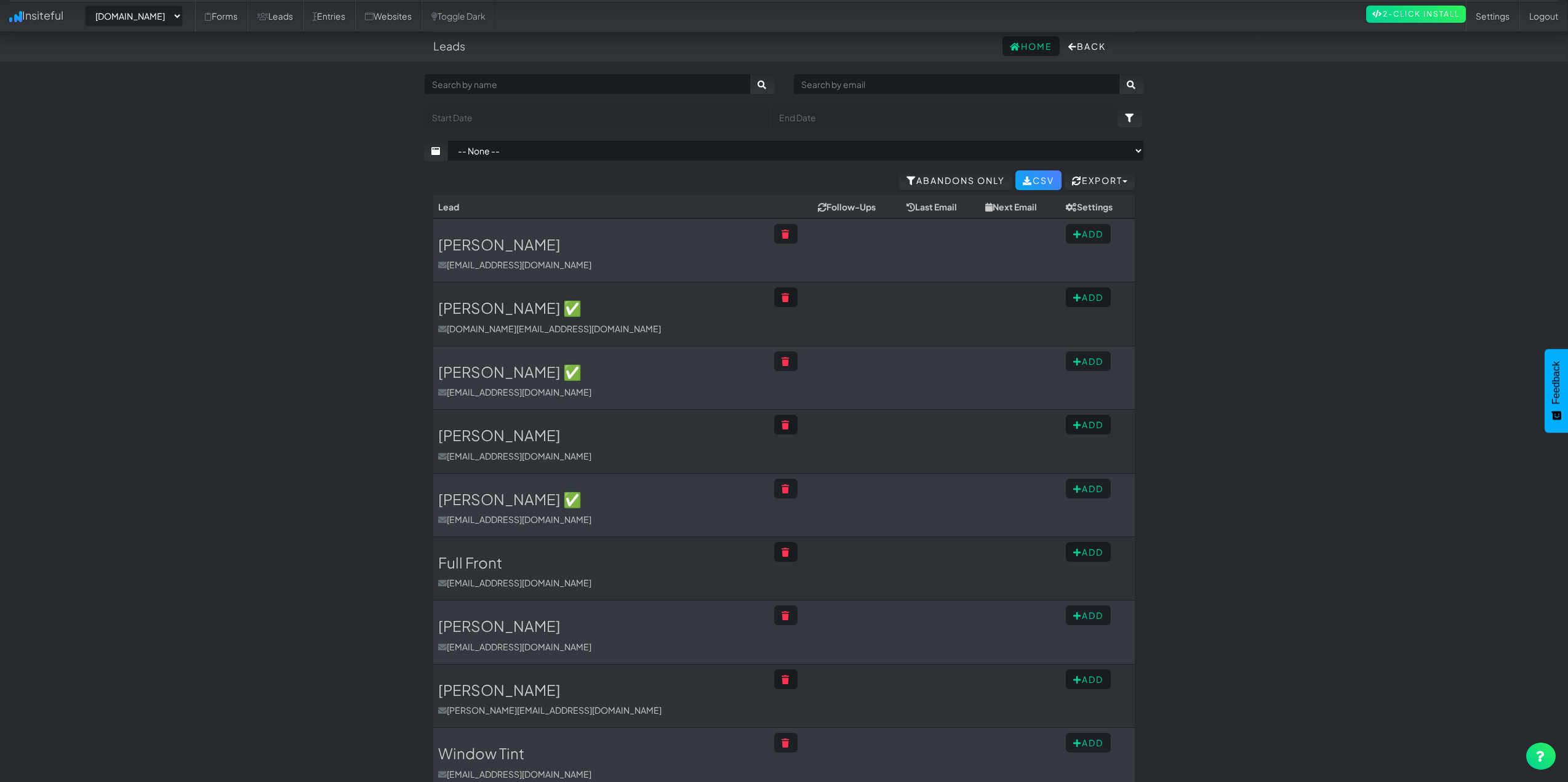
select select "2421"
